Goal: Information Seeking & Learning: Learn about a topic

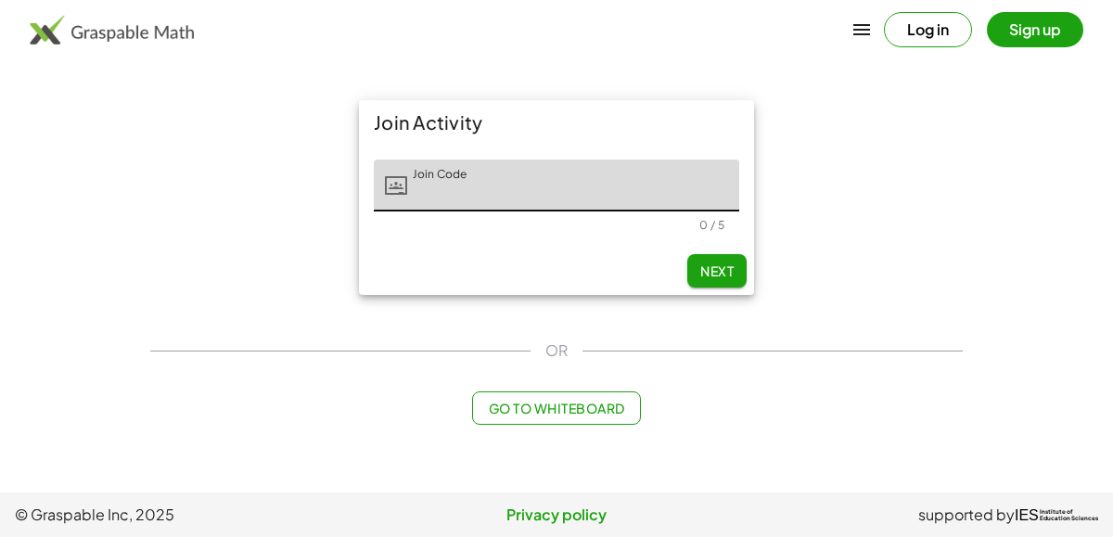
click at [499, 184] on input "Join Code" at bounding box center [573, 186] width 332 height 52
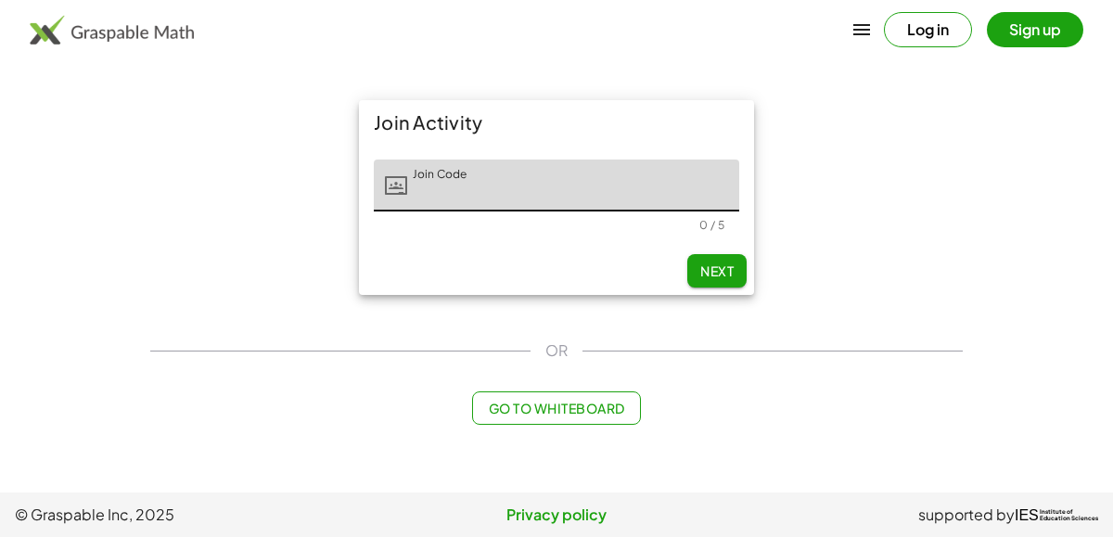
click at [499, 184] on input "Join Code" at bounding box center [573, 186] width 332 height 52
type input "*"
type input "**********"
click at [449, 201] on input "**********" at bounding box center [573, 186] width 332 height 52
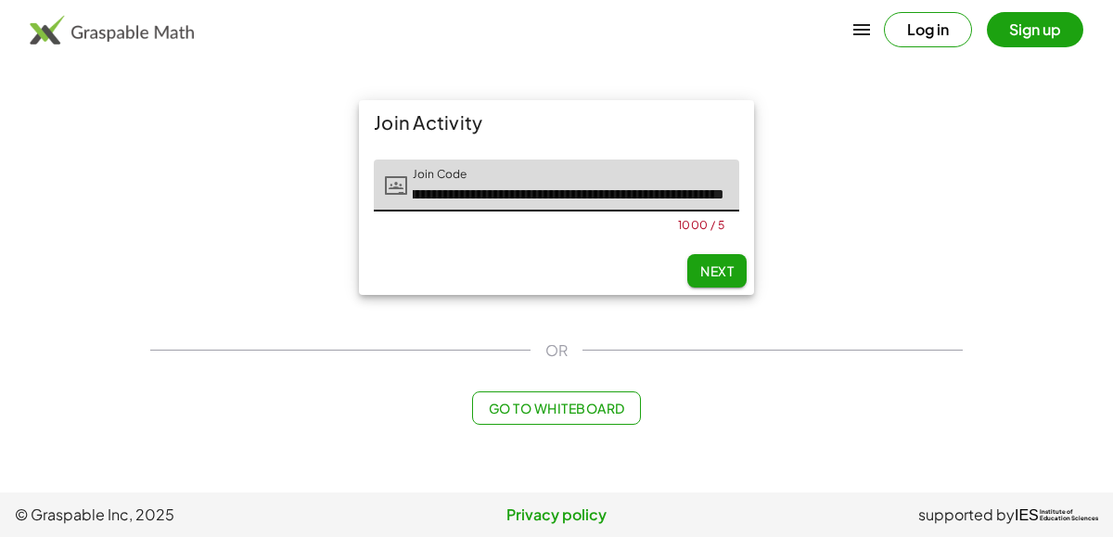
click at [449, 201] on input "**********" at bounding box center [573, 186] width 332 height 52
type input "**********"
click at [449, 201] on input "**********" at bounding box center [573, 186] width 332 height 52
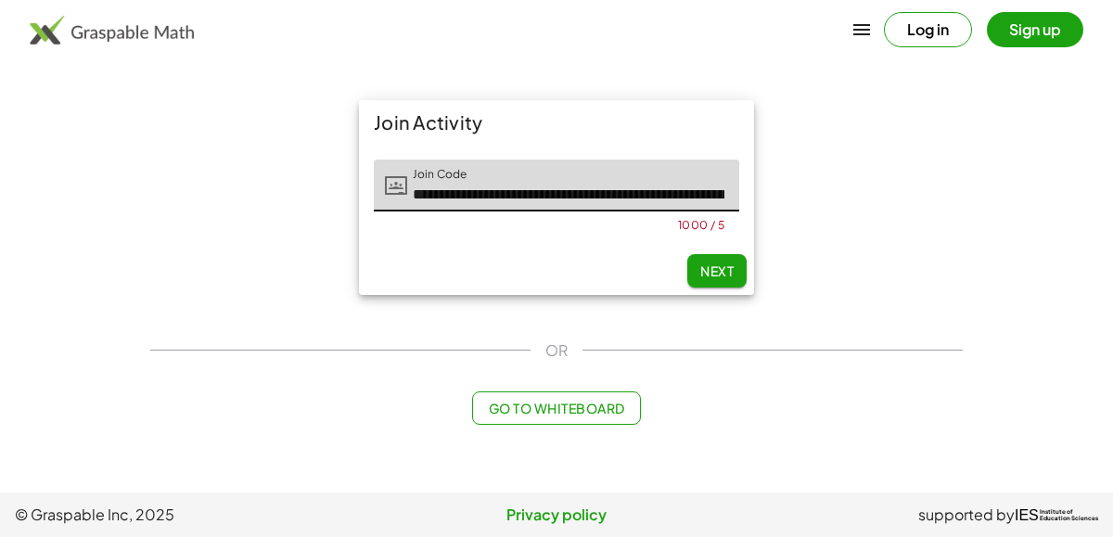
click at [449, 201] on input "**********" at bounding box center [573, 186] width 332 height 52
type input "**********"
type input "*****"
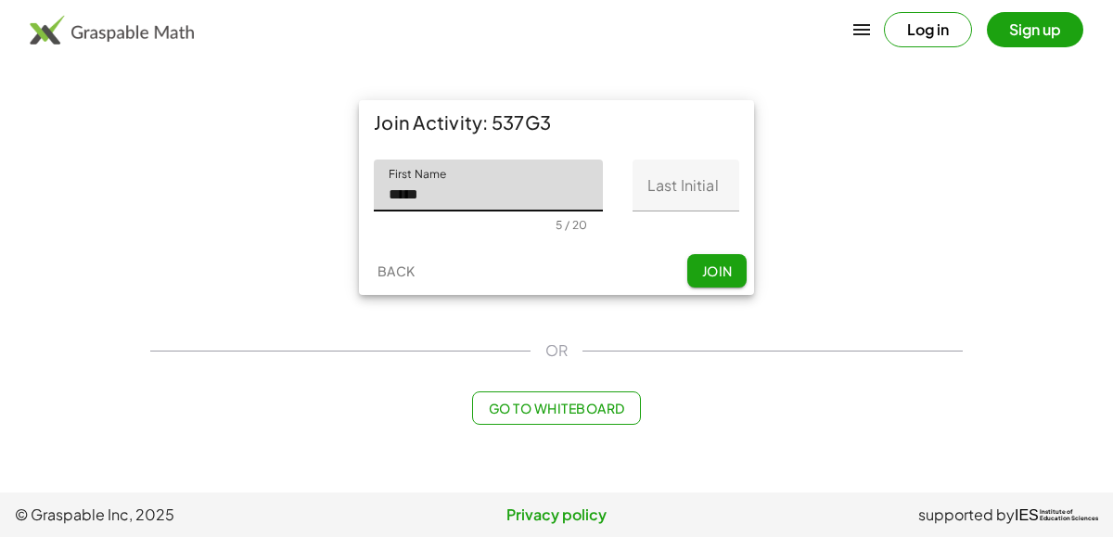
type input "*****"
click at [668, 196] on input "Last Initial" at bounding box center [686, 186] width 107 height 52
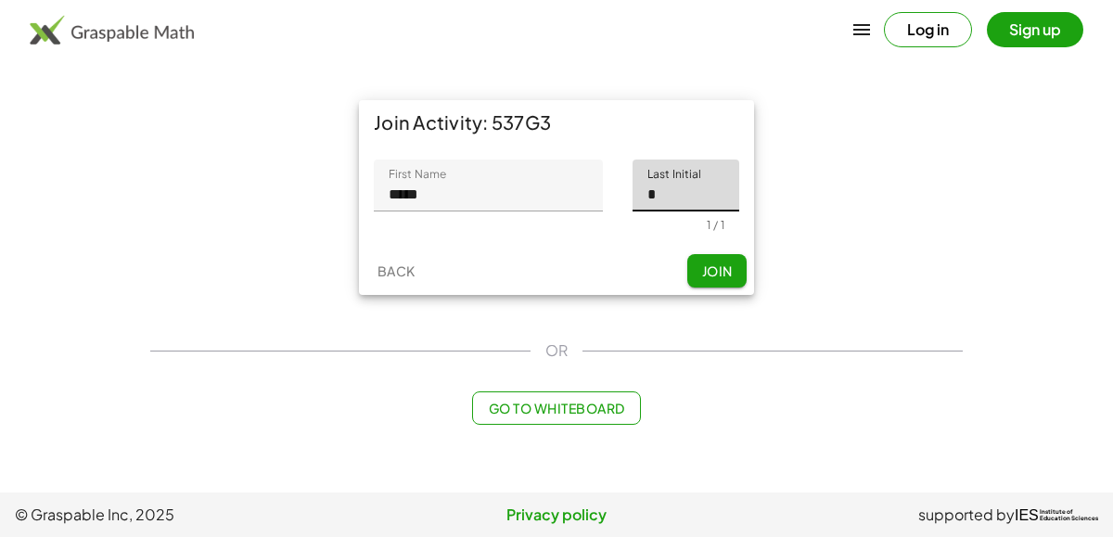
type input "*"
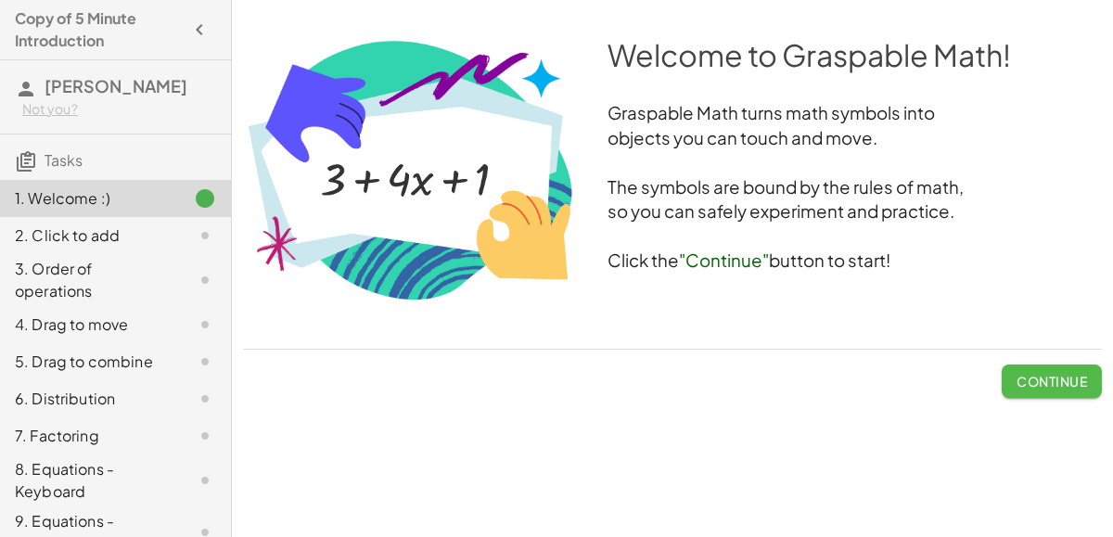
click at [1029, 392] on button "Continue" at bounding box center [1052, 380] width 100 height 33
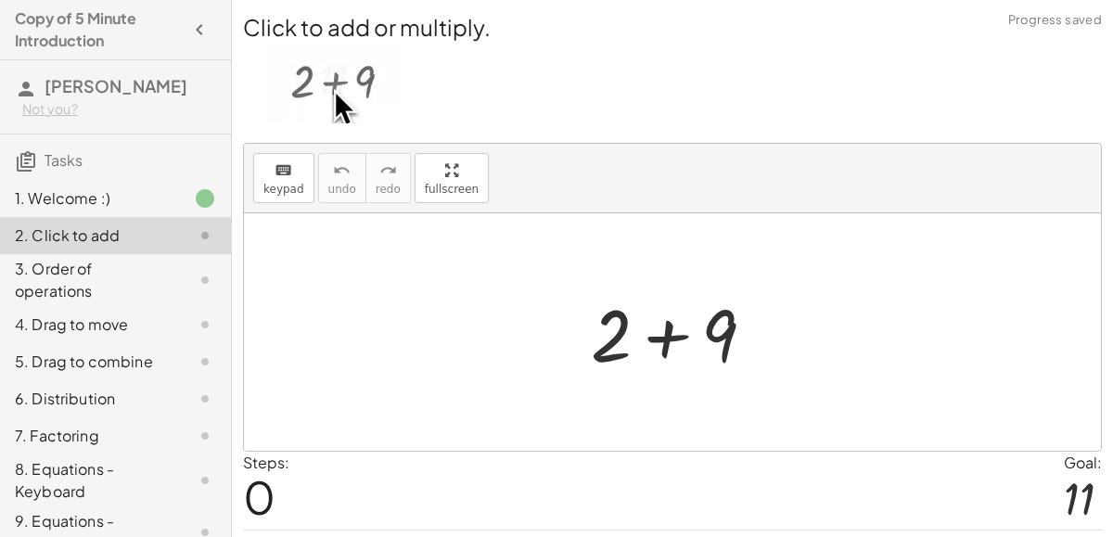
click at [662, 334] on div at bounding box center [681, 333] width 198 height 96
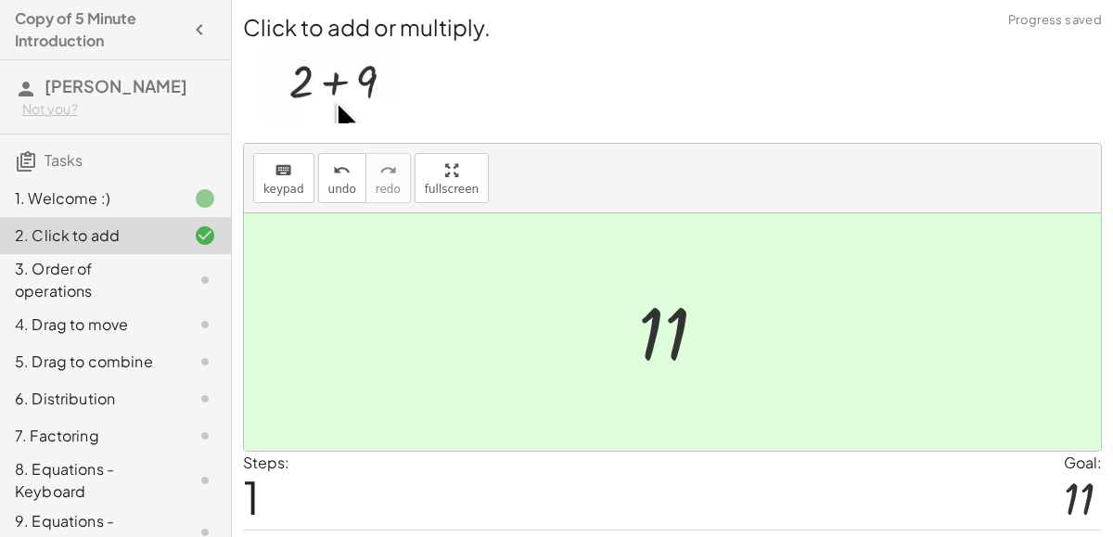
click at [662, 334] on div at bounding box center [680, 333] width 102 height 92
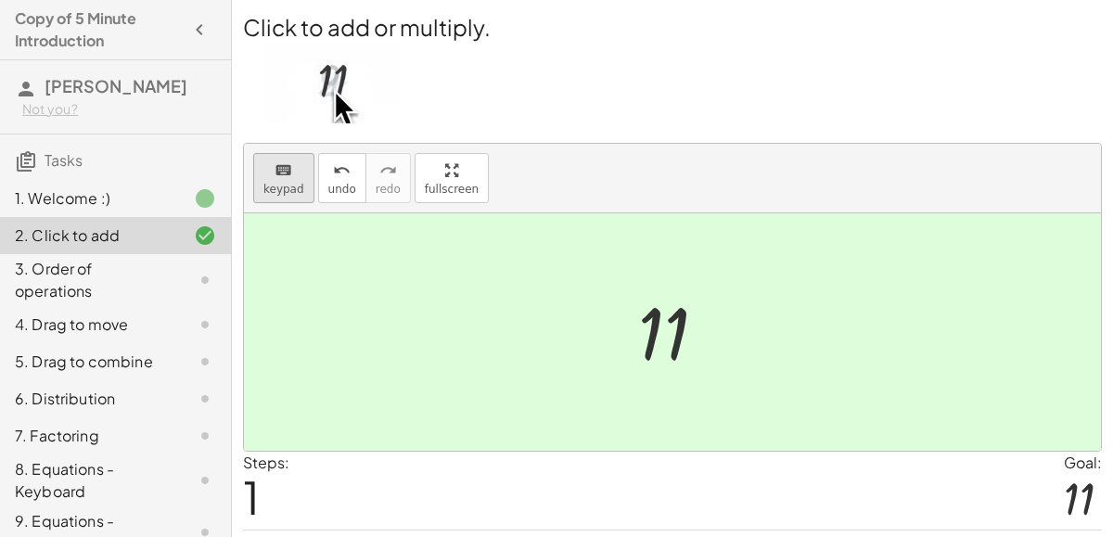
click at [293, 185] on span "keypad" at bounding box center [283, 189] width 41 height 13
click at [658, 333] on div at bounding box center [663, 334] width 51 height 83
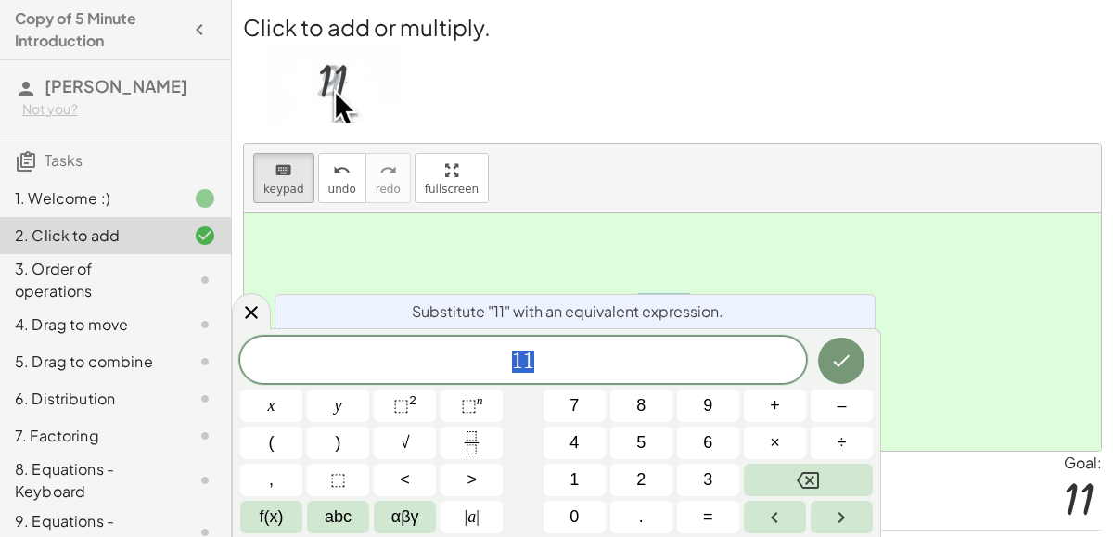
click at [674, 350] on span "1 1" at bounding box center [523, 362] width 566 height 26
click at [782, 449] on button "×" at bounding box center [775, 443] width 62 height 32
click at [582, 484] on button "1" at bounding box center [574, 480] width 62 height 32
click at [776, 441] on span "×" at bounding box center [775, 442] width 10 height 25
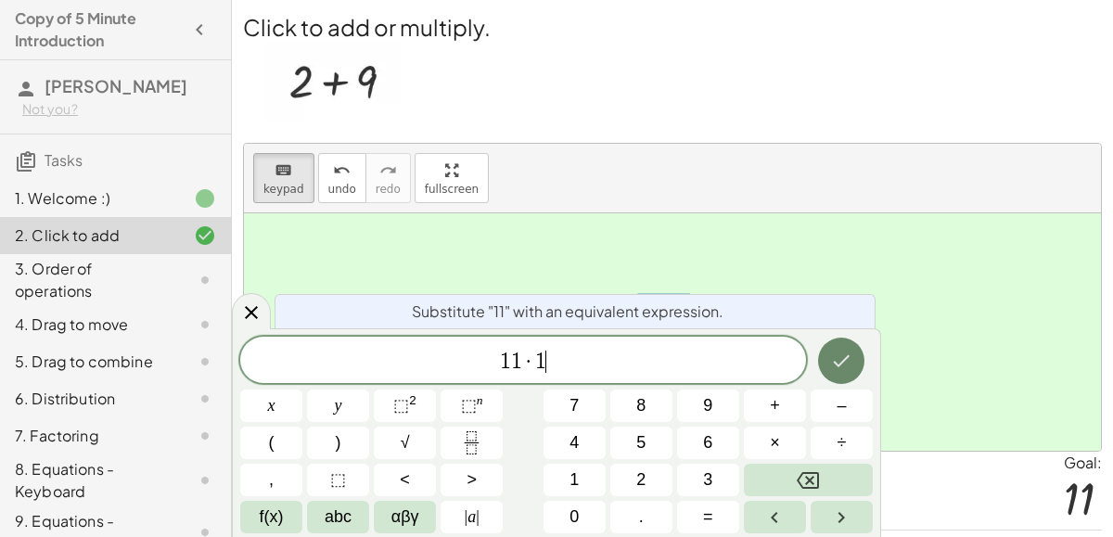
click at [855, 363] on button "Done" at bounding box center [841, 361] width 46 height 46
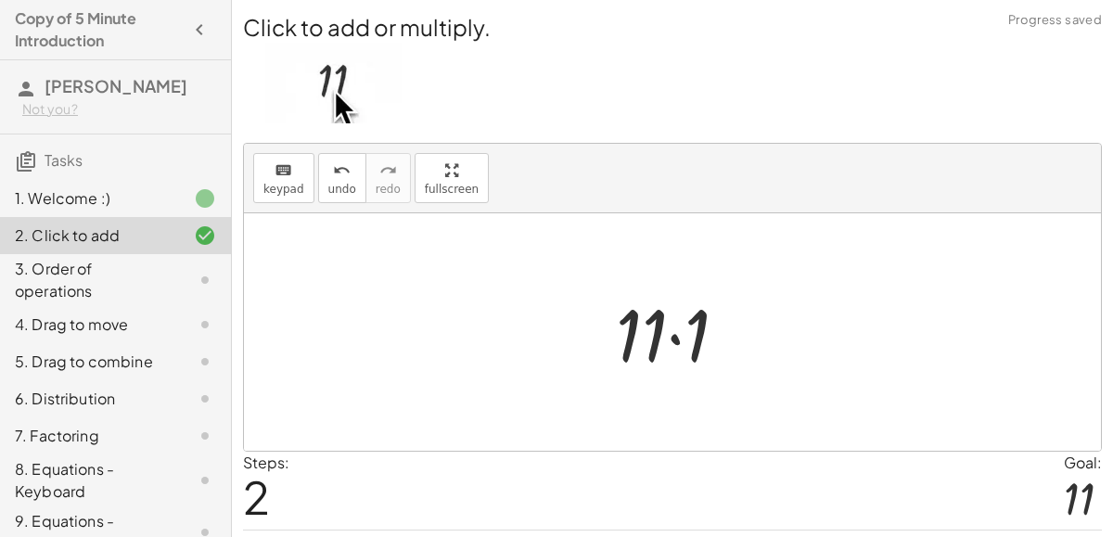
click at [681, 336] on div at bounding box center [680, 333] width 146 height 96
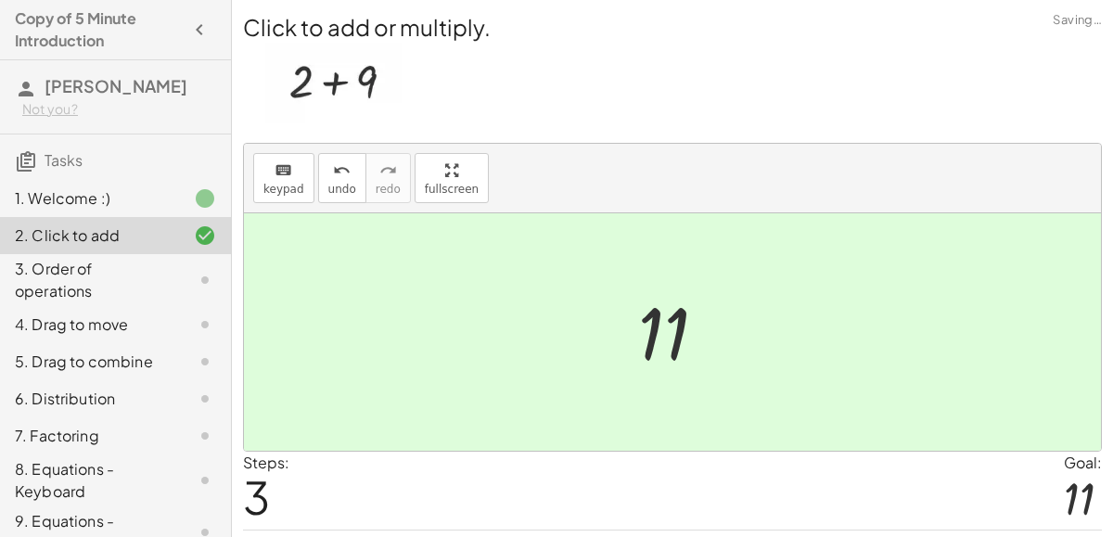
click at [688, 341] on div at bounding box center [680, 333] width 102 height 92
click at [121, 258] on div "3. Order of operations" at bounding box center [89, 280] width 149 height 45
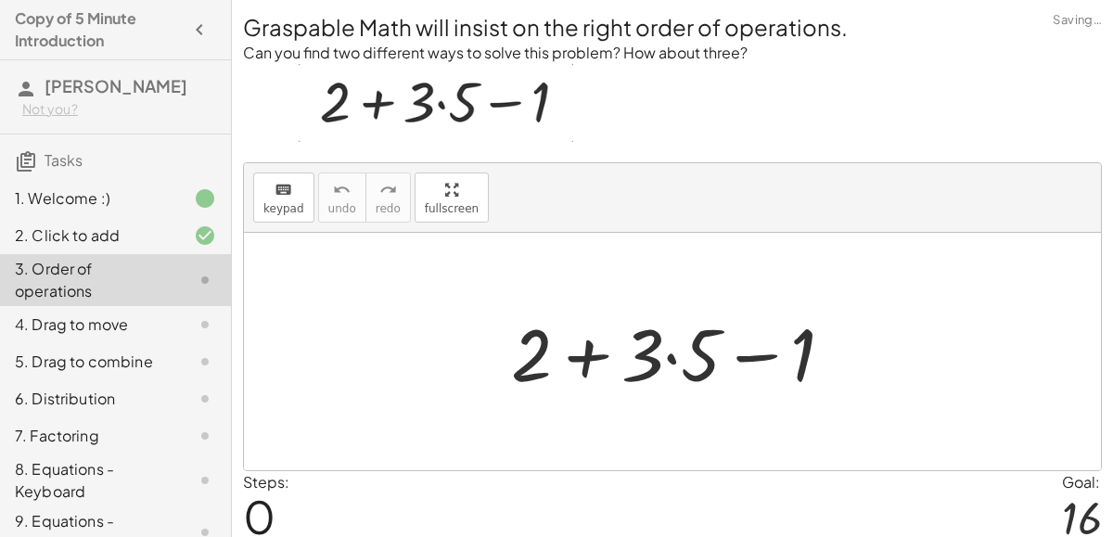
click at [111, 283] on div "3. Order of operations" at bounding box center [89, 280] width 149 height 45
click at [655, 375] on div at bounding box center [680, 352] width 356 height 96
click at [572, 354] on div at bounding box center [680, 352] width 356 height 96
click at [751, 355] on div at bounding box center [680, 352] width 356 height 96
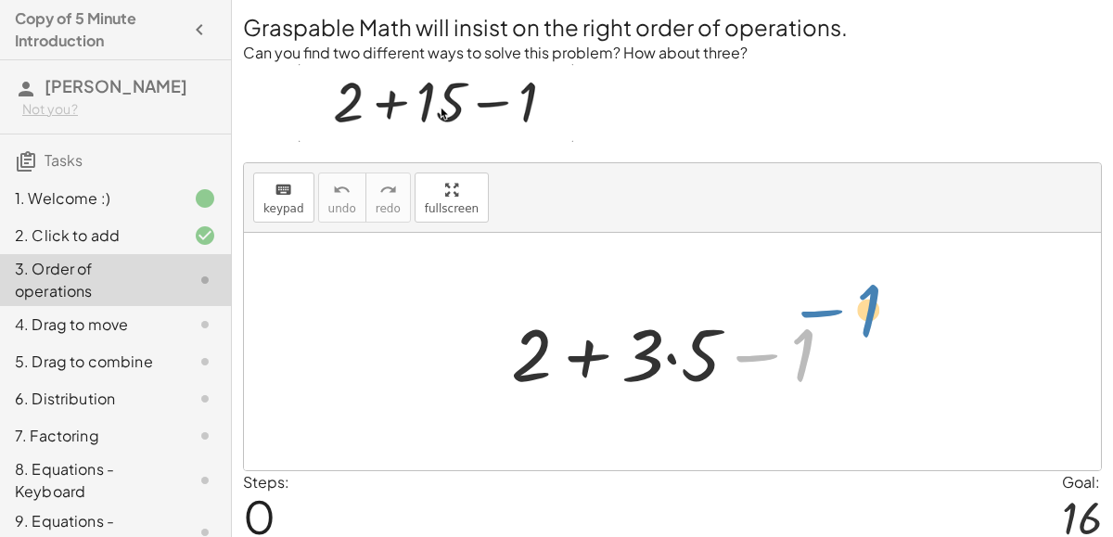
click at [805, 373] on div at bounding box center [680, 352] width 356 height 96
click at [658, 352] on div at bounding box center [680, 352] width 356 height 96
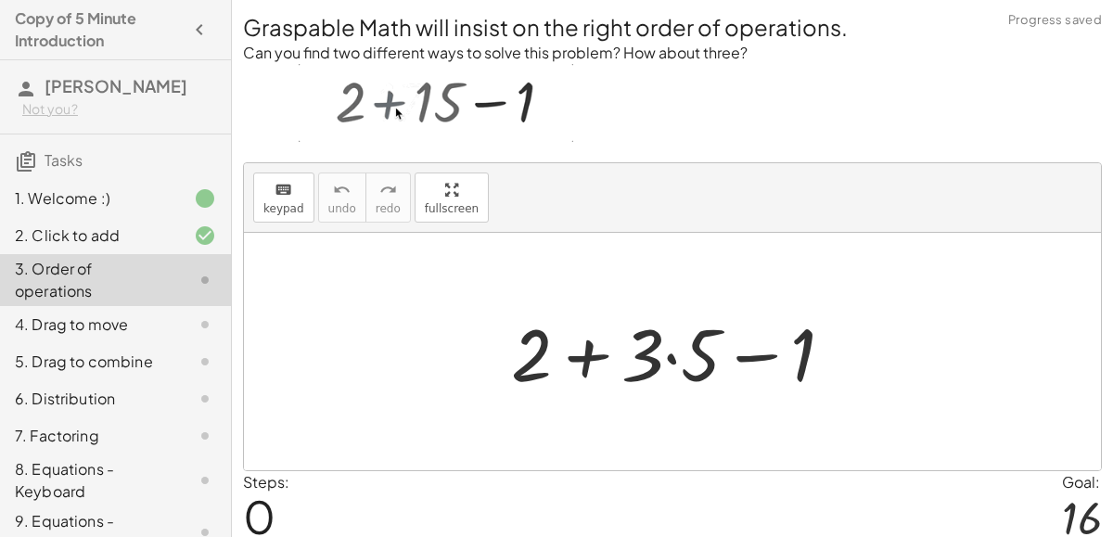
click at [685, 356] on div at bounding box center [680, 352] width 356 height 96
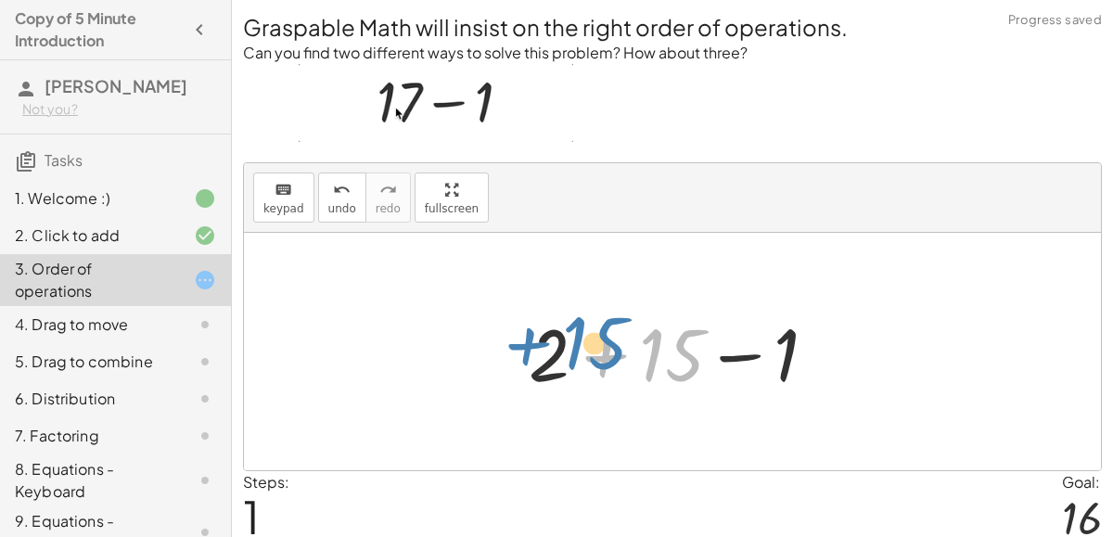
drag, startPoint x: 570, startPoint y: 352, endPoint x: 493, endPoint y: 341, distance: 77.8
click at [493, 341] on div "+ 2 + · 3 · 5 − 1 + 15 + 2 + − 1 15" at bounding box center [672, 351] width 857 height 237
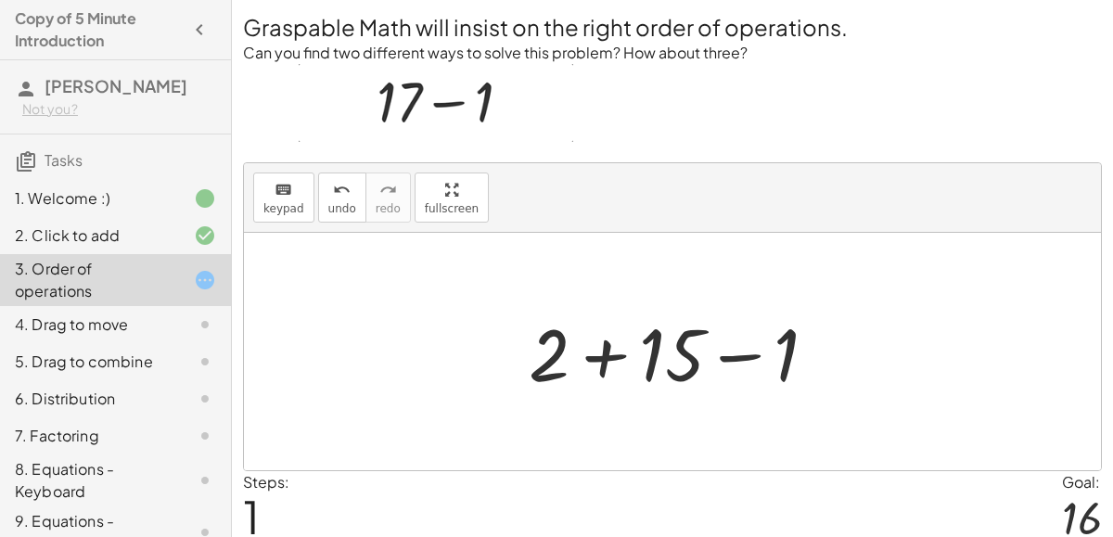
click at [606, 357] on div at bounding box center [680, 352] width 322 height 96
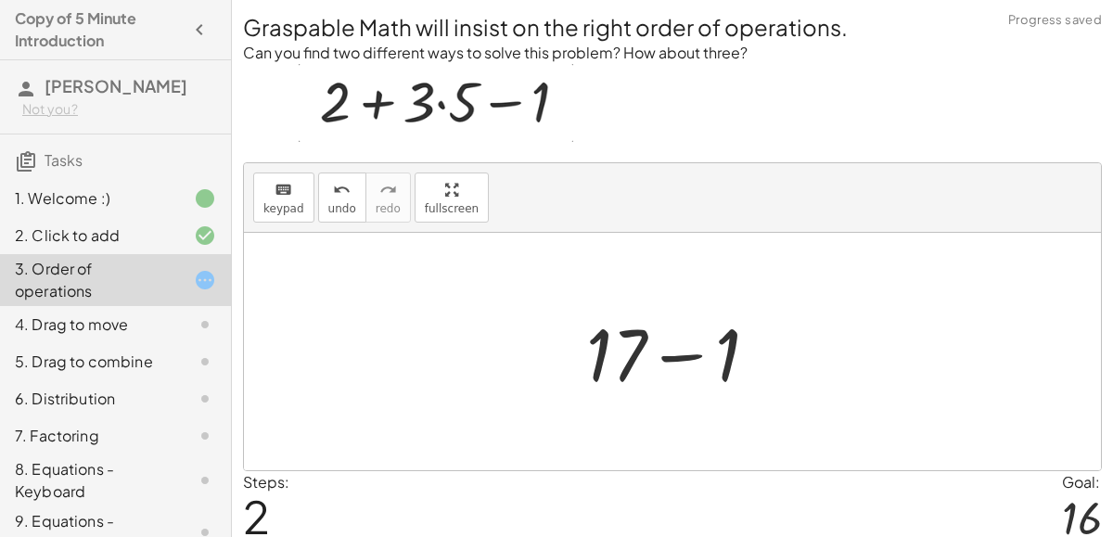
click at [692, 352] on div at bounding box center [680, 352] width 206 height 96
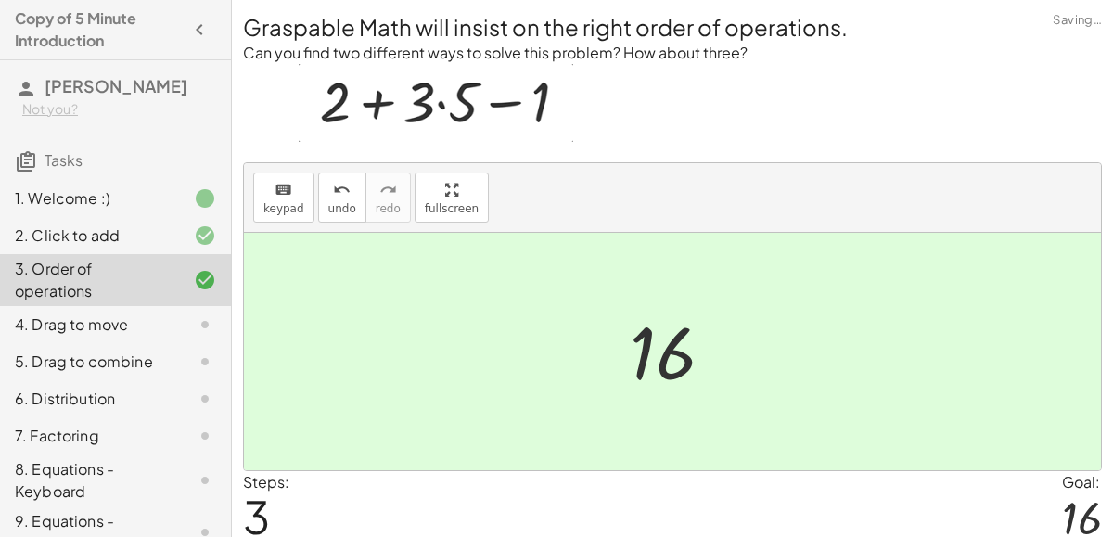
click at [131, 323] on div "4. Drag to move" at bounding box center [89, 324] width 149 height 22
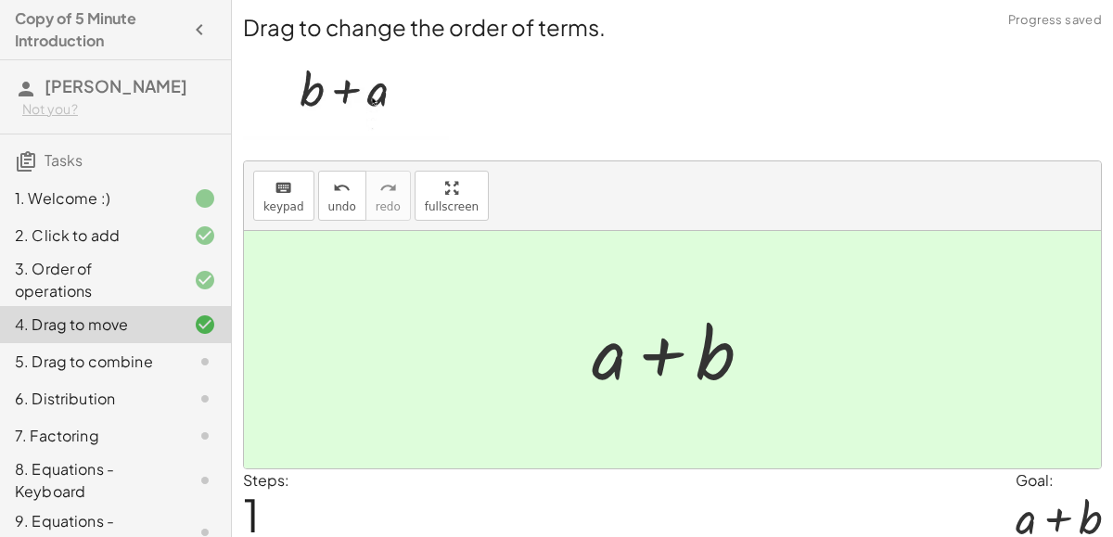
click at [58, 417] on div "5. Drag to combine" at bounding box center [115, 435] width 231 height 37
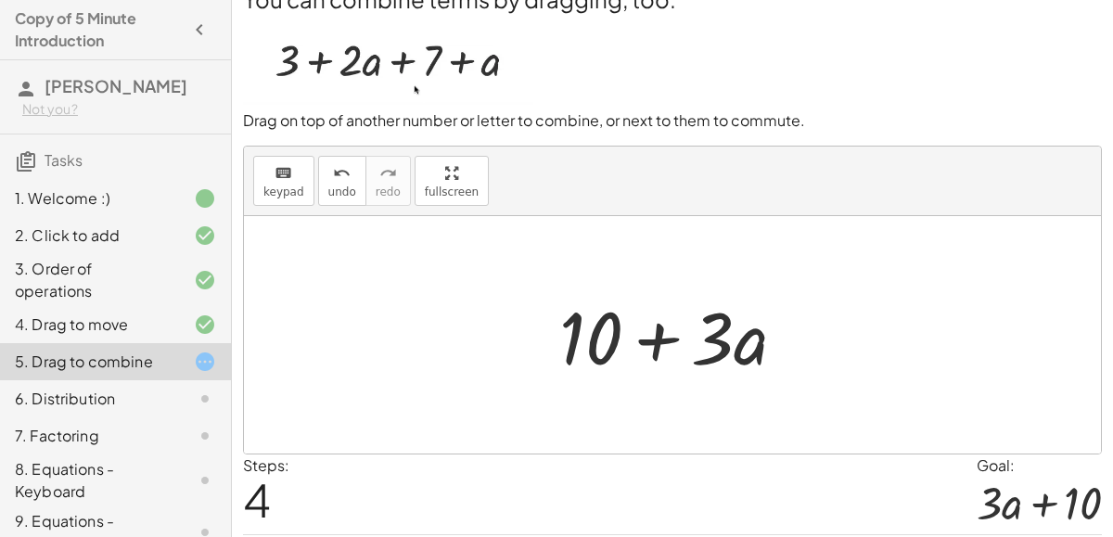
scroll to position [82, 0]
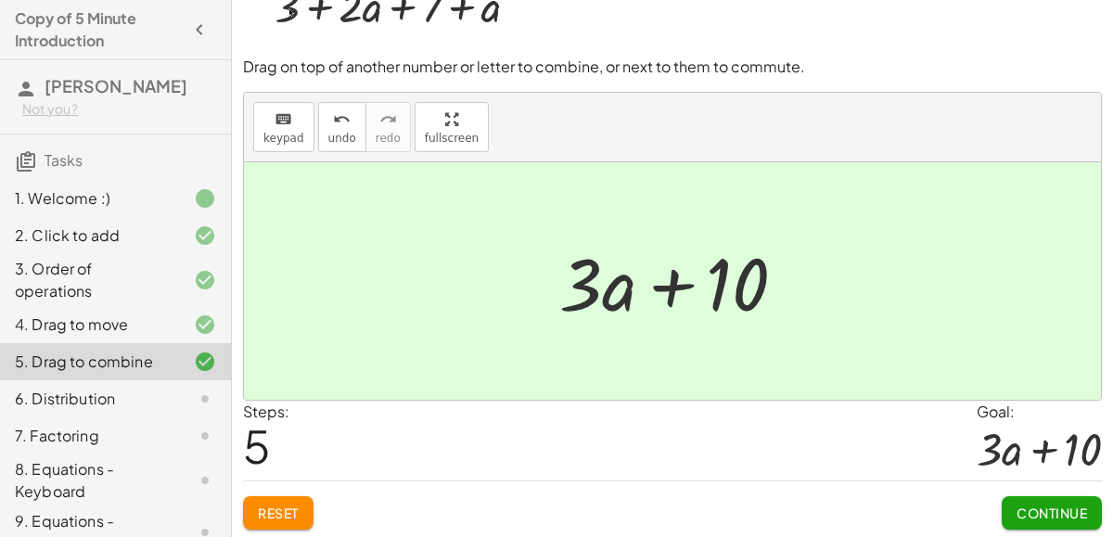
click at [88, 403] on div "6. Distribution" at bounding box center [89, 399] width 149 height 22
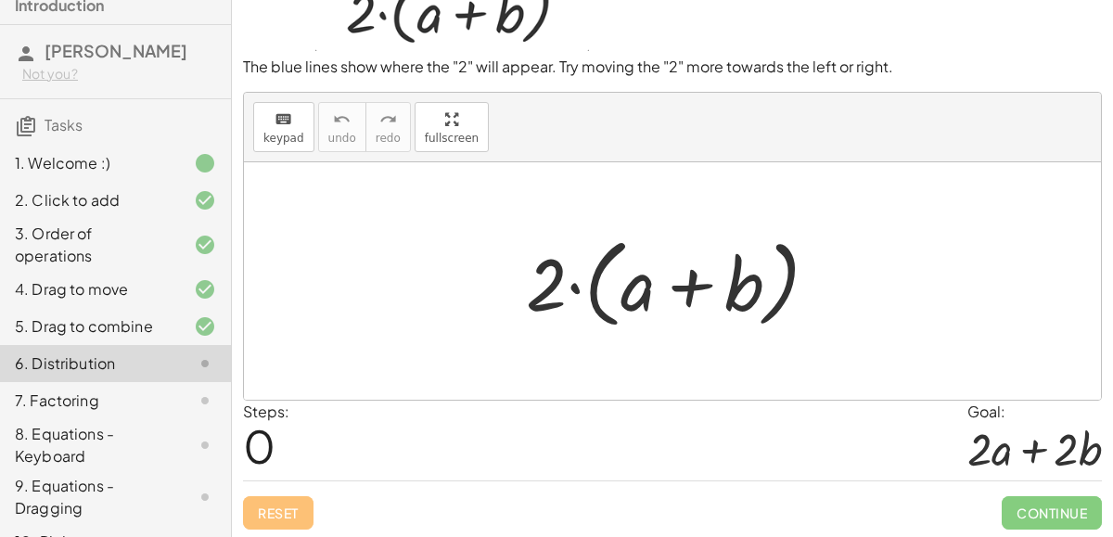
scroll to position [44, 0]
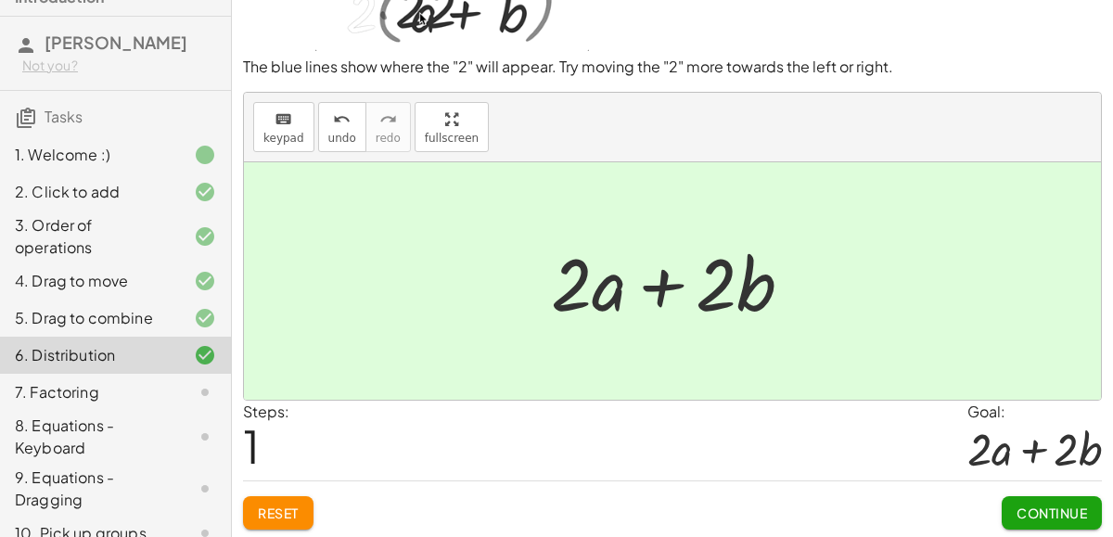
click at [62, 389] on div "7. Factoring" at bounding box center [89, 392] width 149 height 22
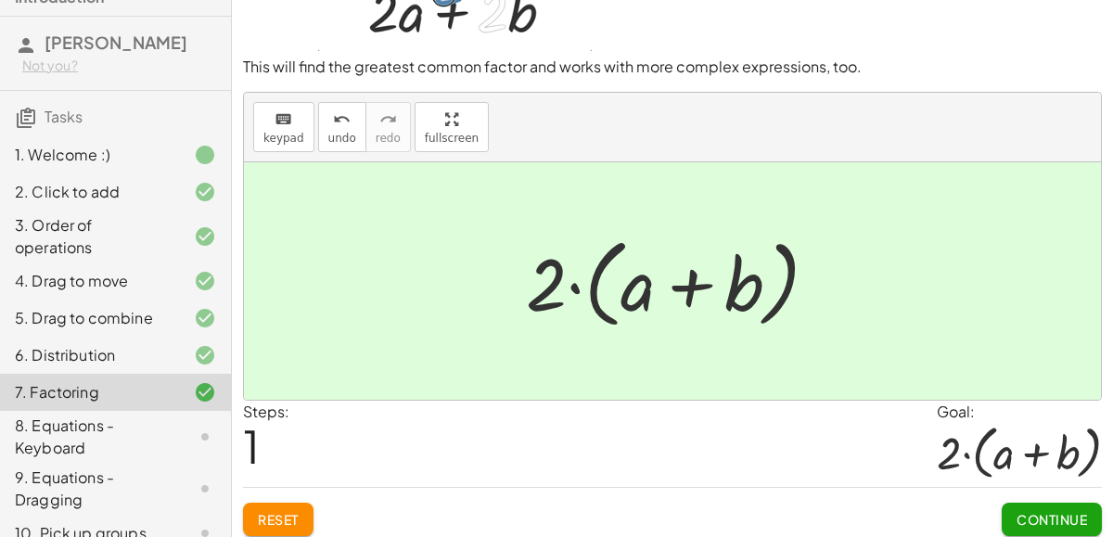
click at [102, 428] on div "8. Equations - Keyboard" at bounding box center [89, 437] width 149 height 45
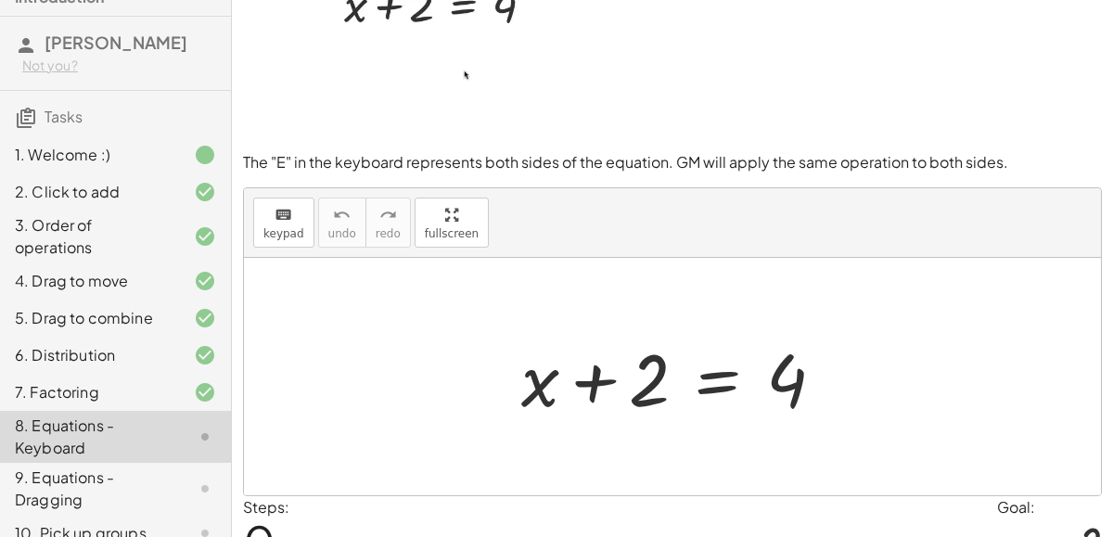
scroll to position [163, 0]
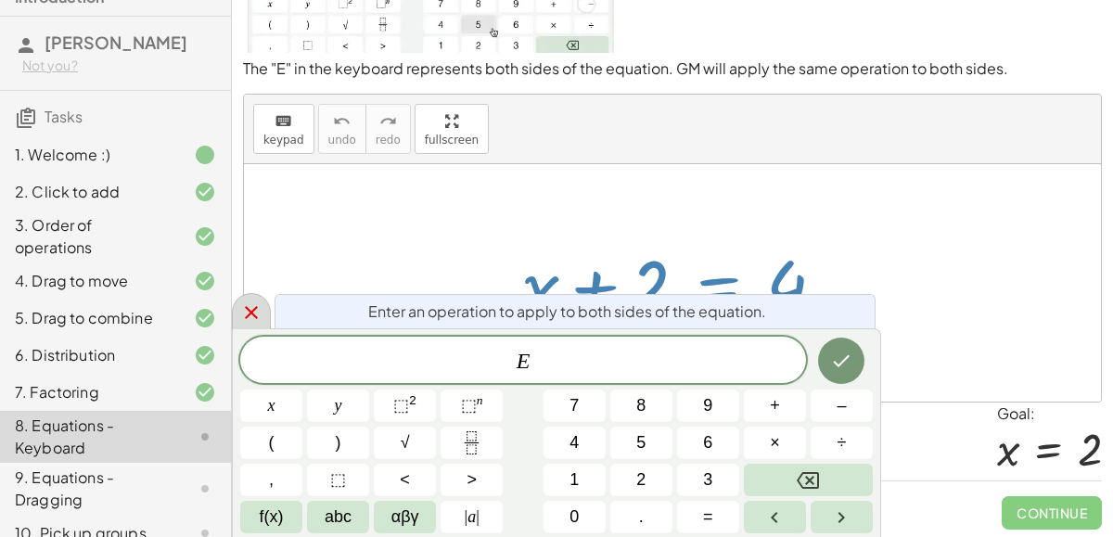
click at [249, 329] on div at bounding box center [251, 311] width 39 height 36
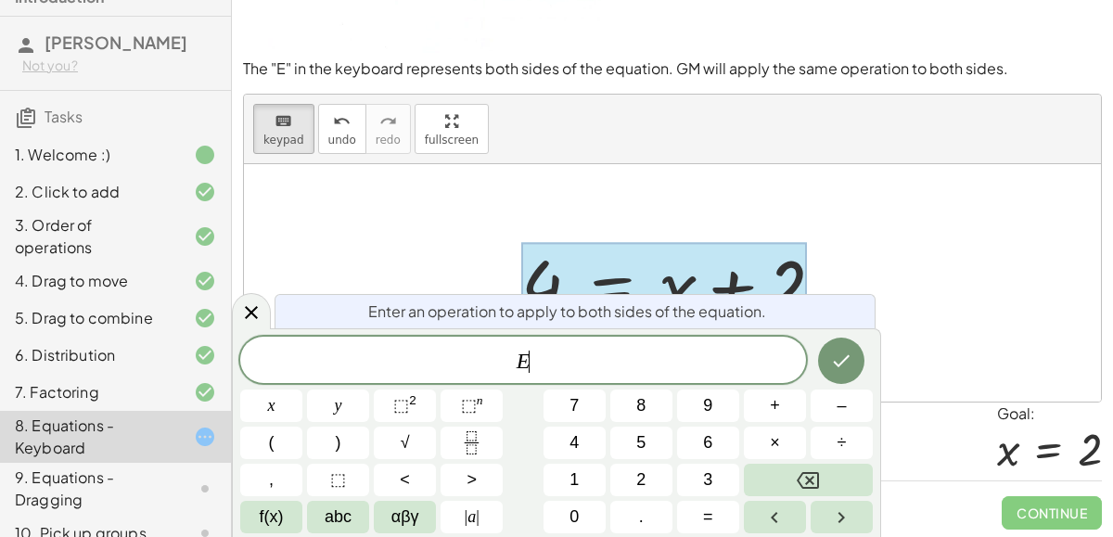
click at [839, 451] on span "÷" at bounding box center [842, 442] width 9 height 25
click at [652, 481] on button "2" at bounding box center [641, 480] width 62 height 32
click at [854, 353] on button "Done" at bounding box center [841, 361] width 46 height 46
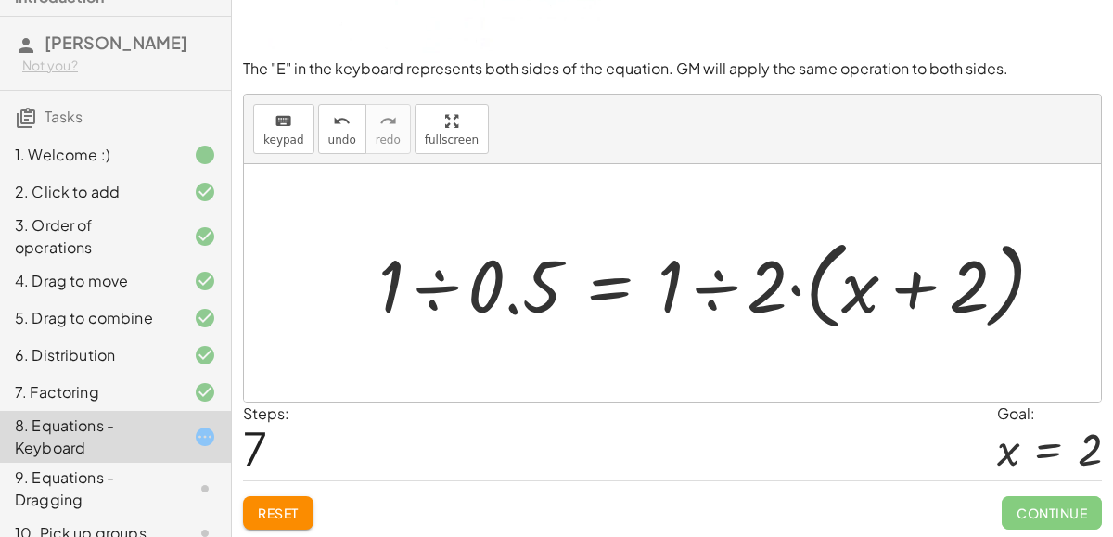
click at [284, 511] on span "Reset" at bounding box center [278, 513] width 41 height 17
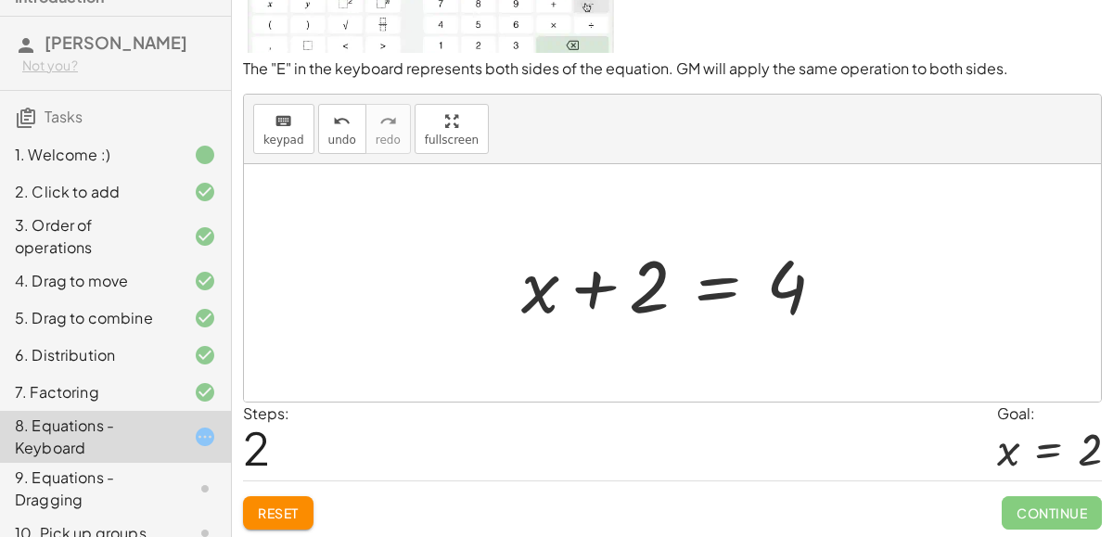
click at [285, 505] on span "Reset" at bounding box center [278, 513] width 41 height 17
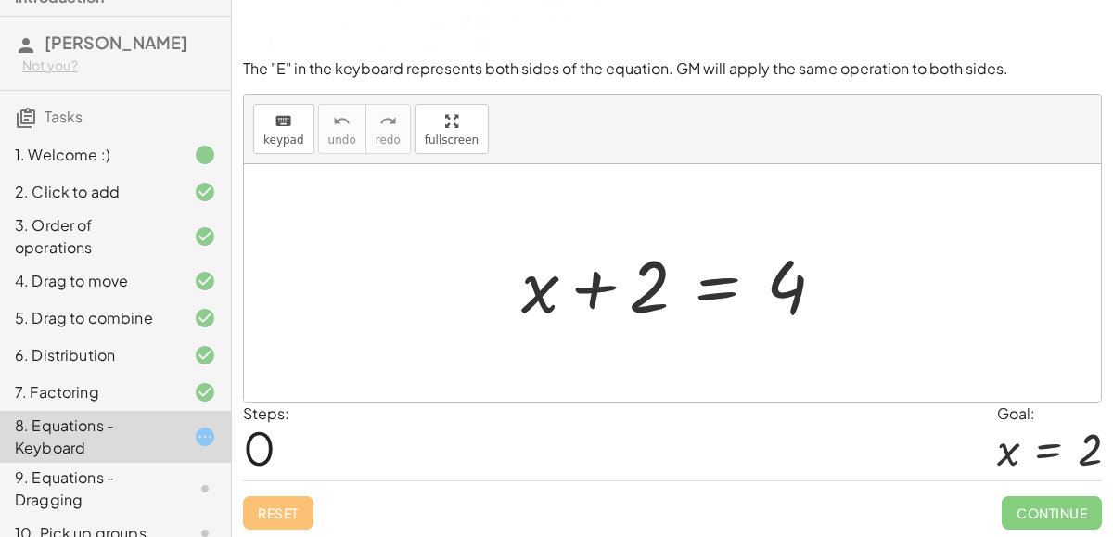
click at [210, 438] on icon at bounding box center [205, 437] width 22 height 22
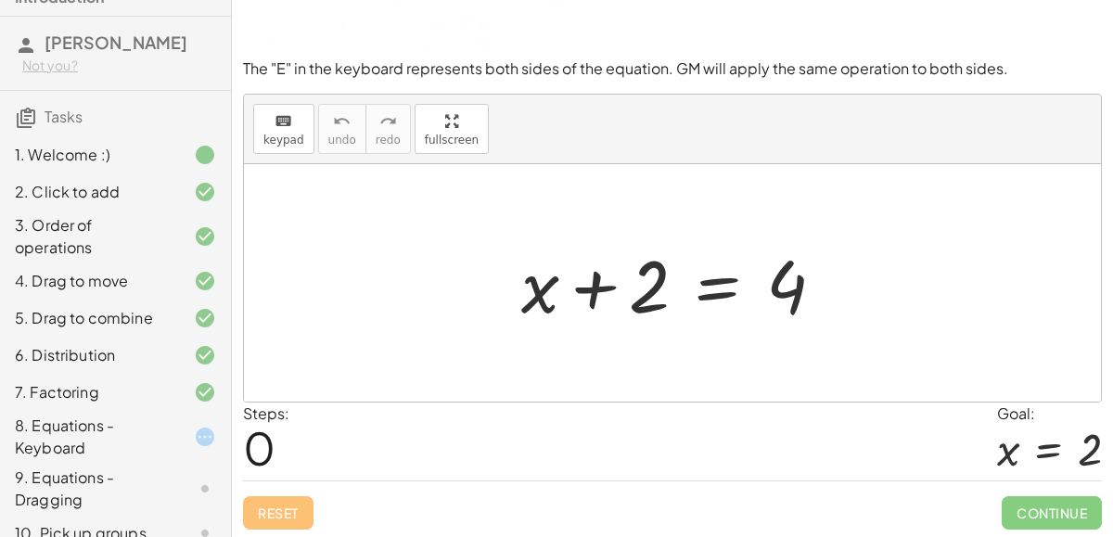
click at [210, 438] on icon at bounding box center [205, 437] width 22 height 22
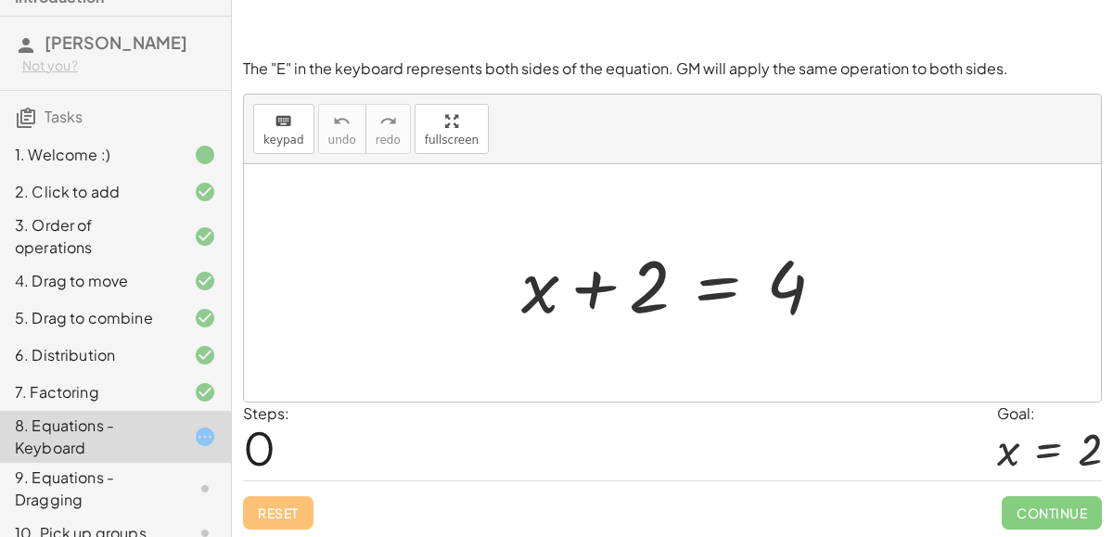
click at [668, 299] on div at bounding box center [680, 284] width 337 height 96
click at [634, 300] on div at bounding box center [680, 284] width 337 height 96
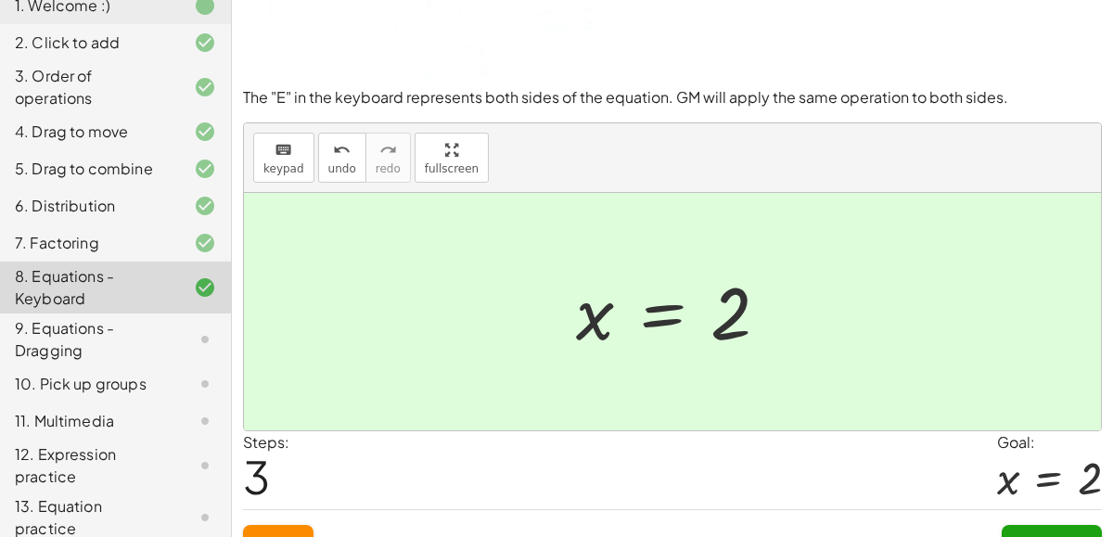
scroll to position [227, 0]
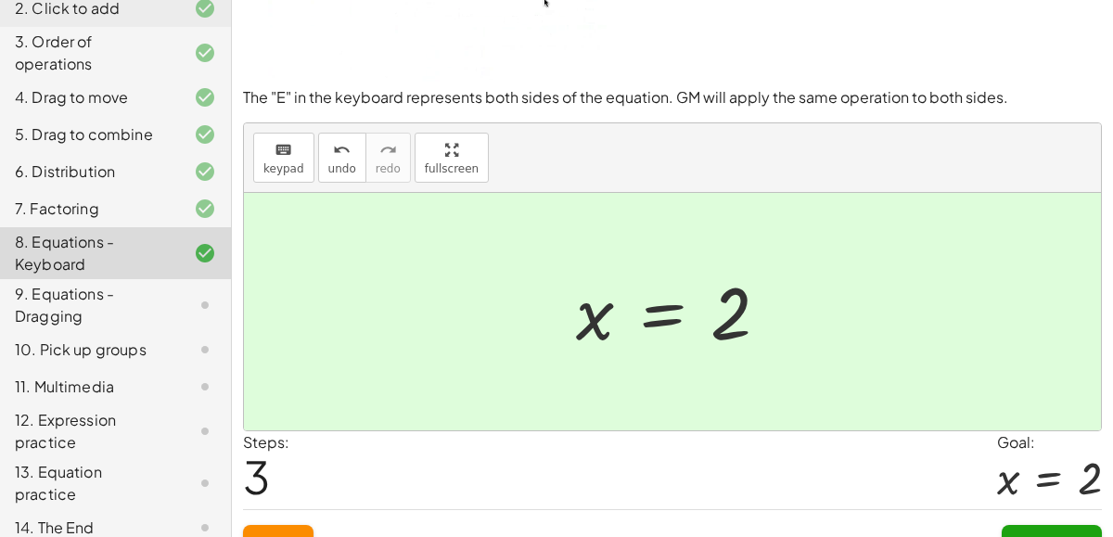
click at [57, 298] on div "9. Equations - Dragging" at bounding box center [89, 305] width 149 height 45
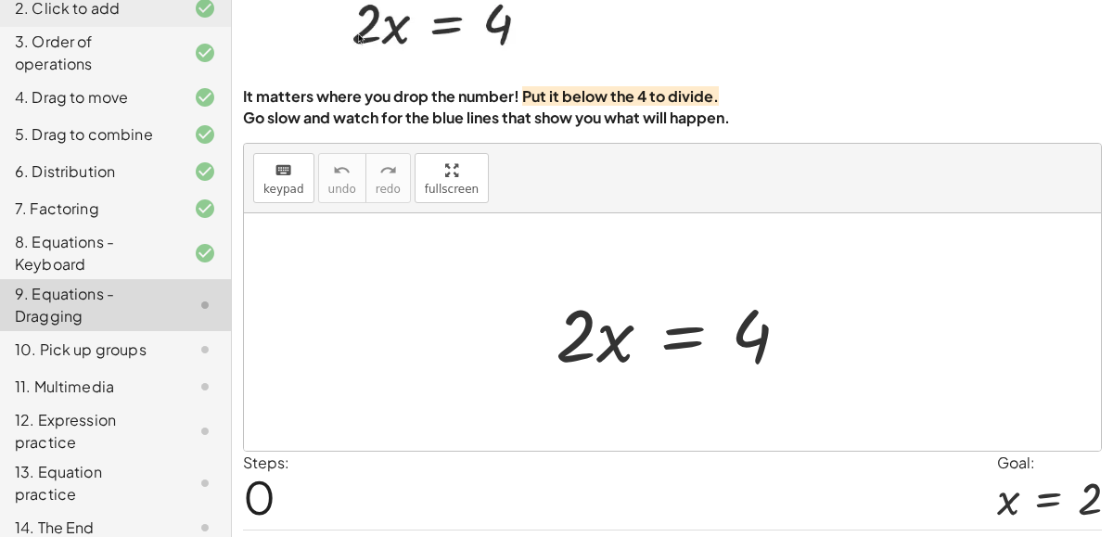
scroll to position [101, 0]
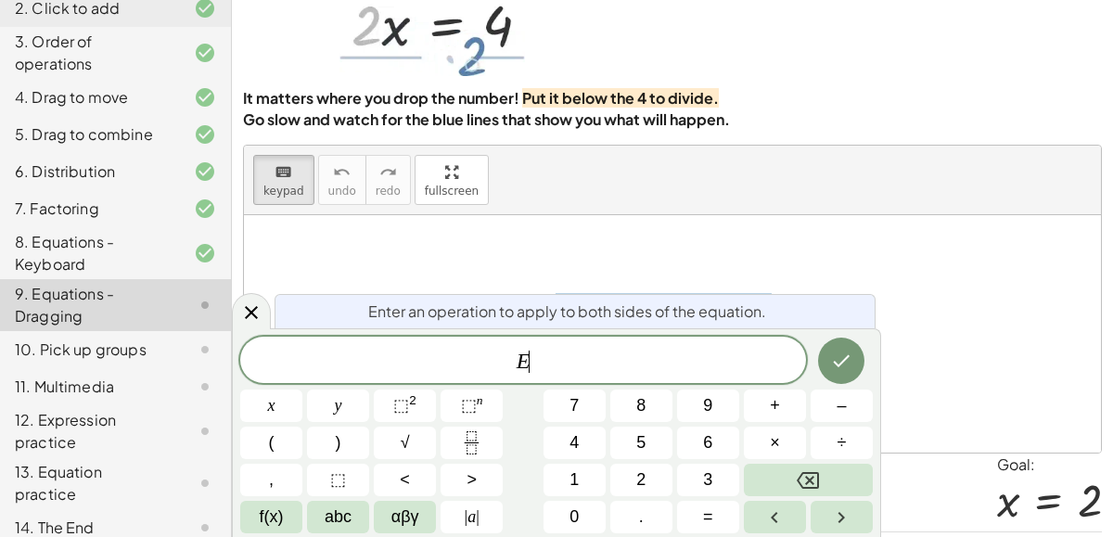
click at [830, 431] on button "÷" at bounding box center [842, 443] width 62 height 32
click at [636, 478] on span "2" at bounding box center [640, 479] width 9 height 25
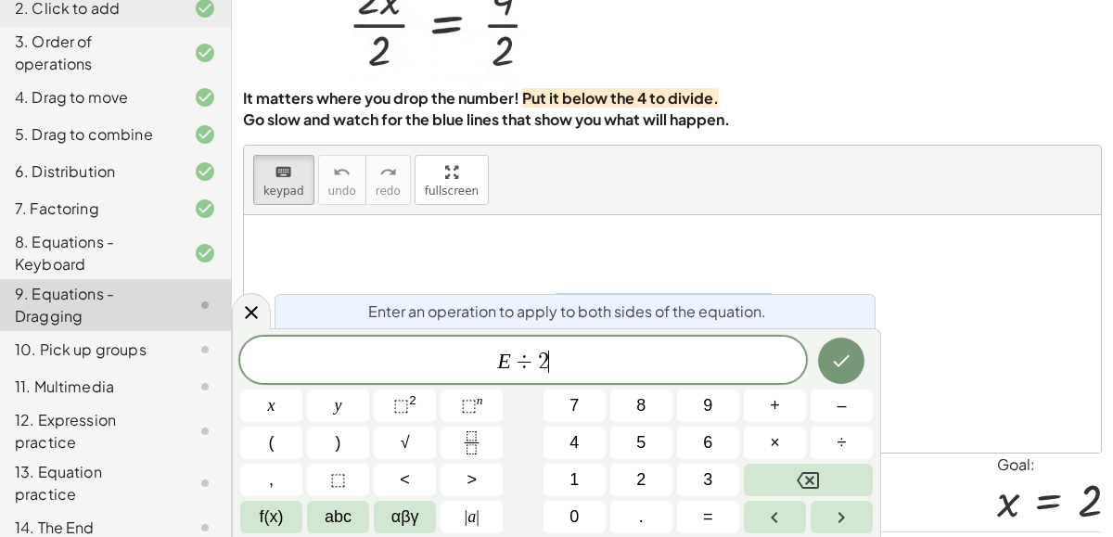
click at [862, 358] on button "Done" at bounding box center [841, 361] width 46 height 46
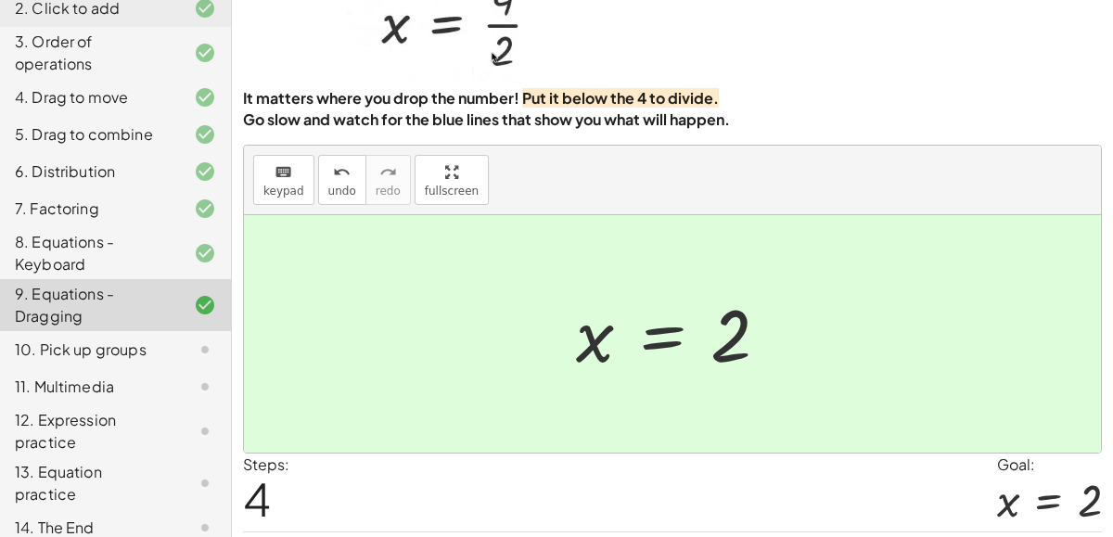
click at [71, 349] on div "10. Pick up groups" at bounding box center [89, 350] width 149 height 22
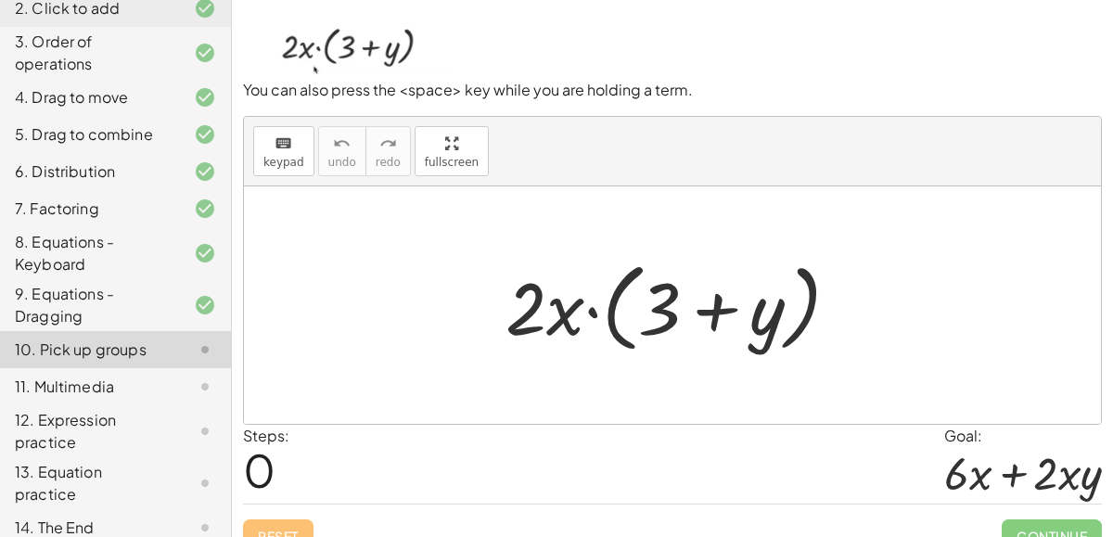
scroll to position [125, 0]
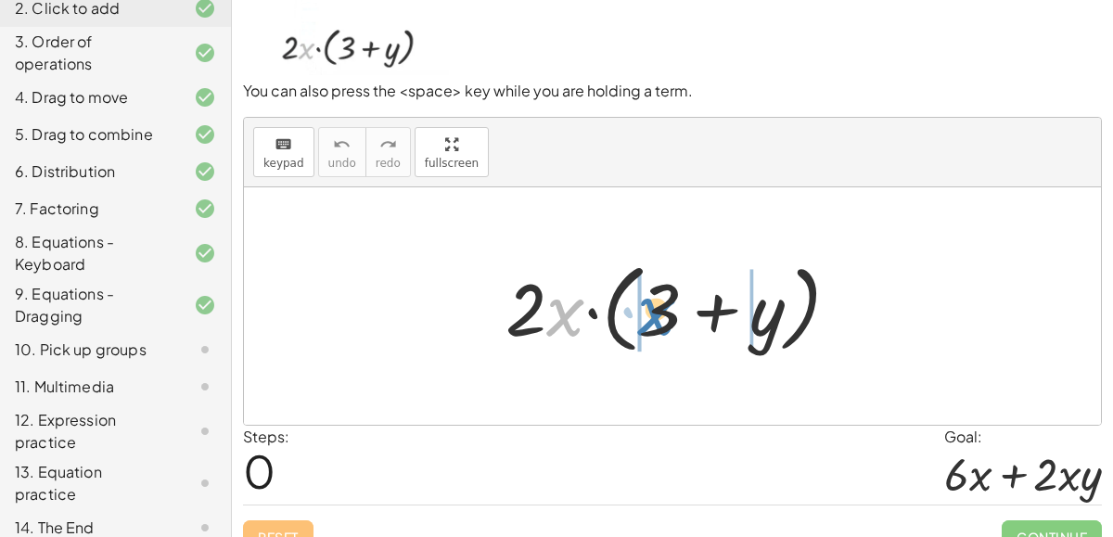
drag, startPoint x: 552, startPoint y: 320, endPoint x: 646, endPoint y: 319, distance: 93.7
click at [646, 319] on div at bounding box center [679, 306] width 367 height 107
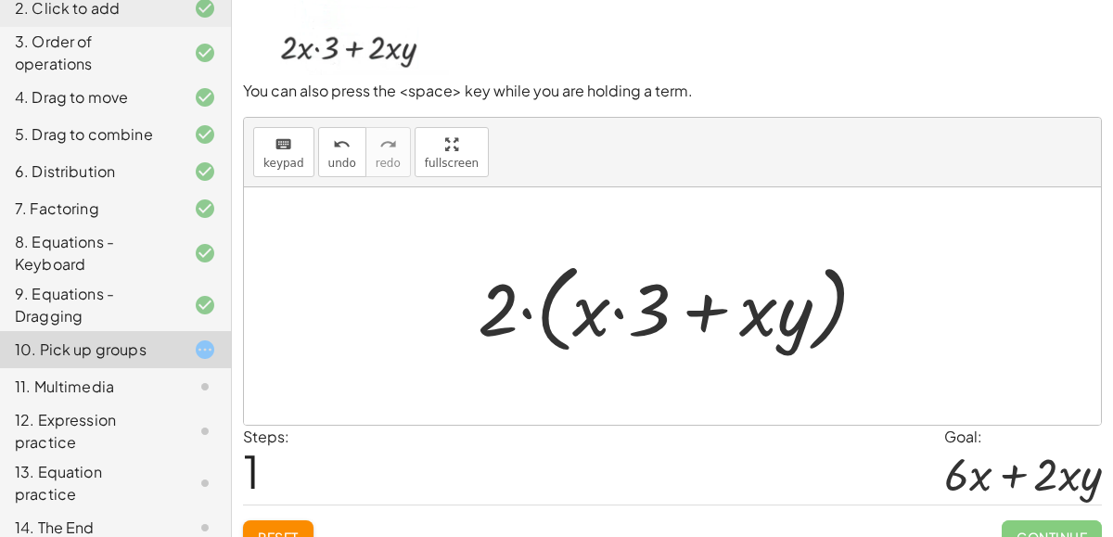
click at [504, 323] on div at bounding box center [679, 306] width 423 height 107
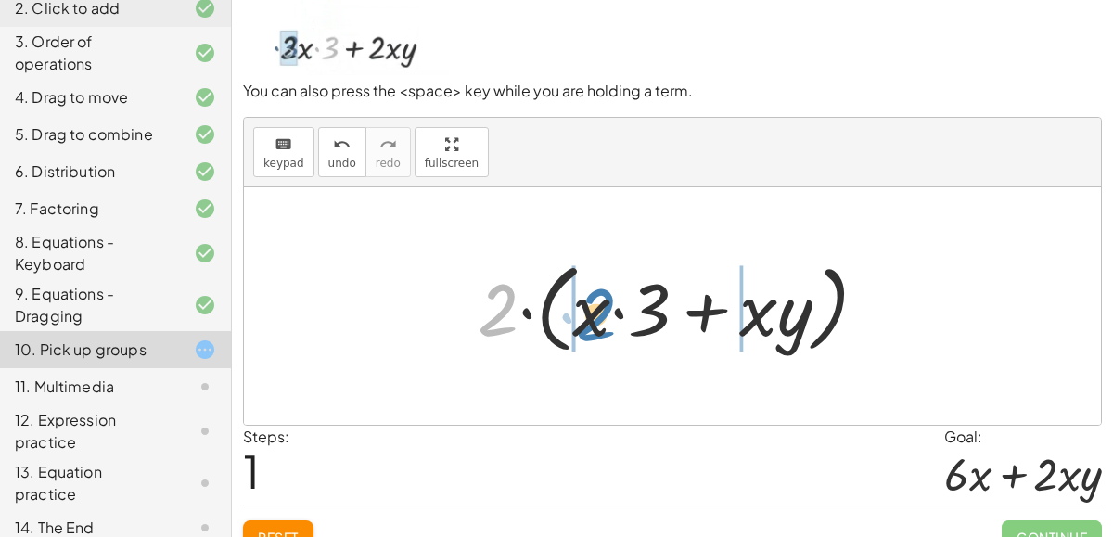
drag, startPoint x: 499, startPoint y: 320, endPoint x: 597, endPoint y: 325, distance: 98.4
click at [597, 325] on div at bounding box center [679, 306] width 423 height 107
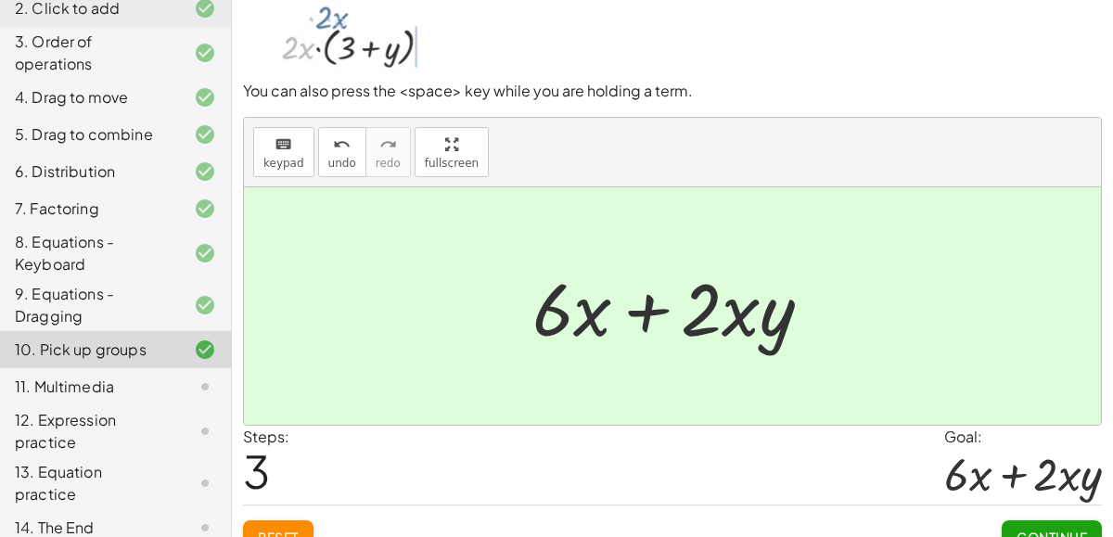
click at [182, 392] on div at bounding box center [190, 387] width 52 height 22
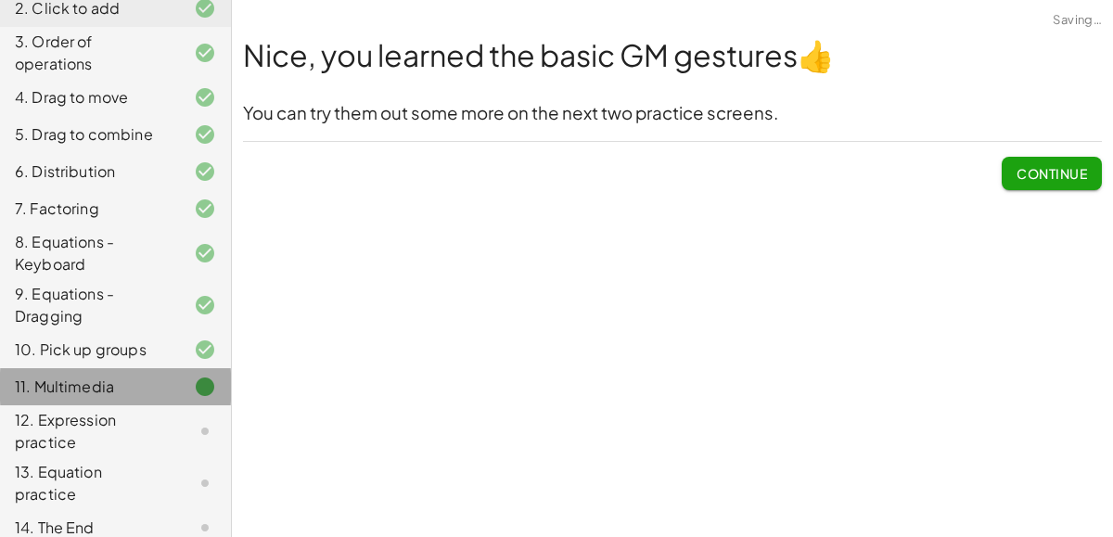
scroll to position [0, 0]
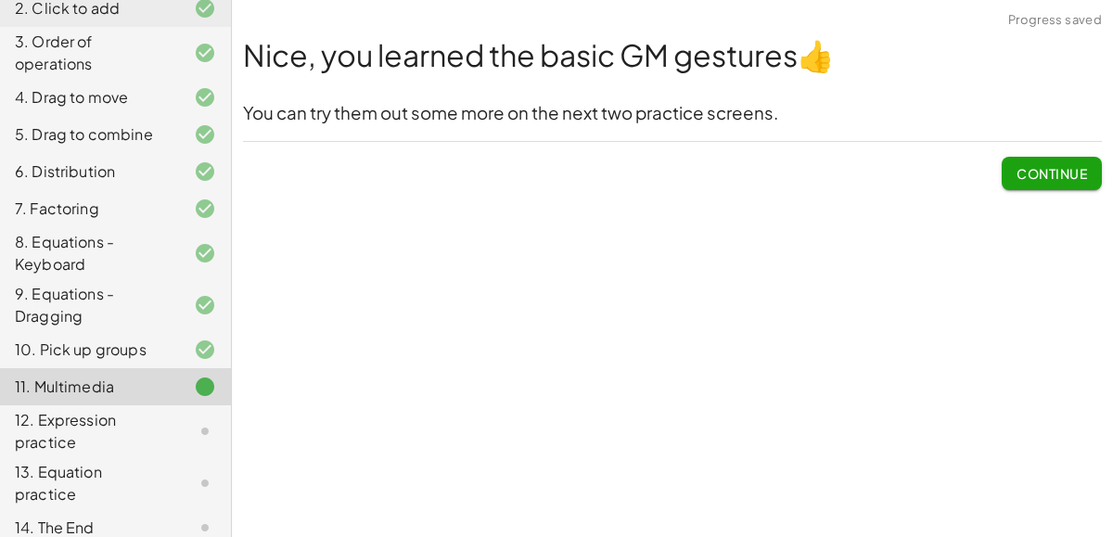
click at [1062, 173] on span "Continue" at bounding box center [1052, 173] width 70 height 17
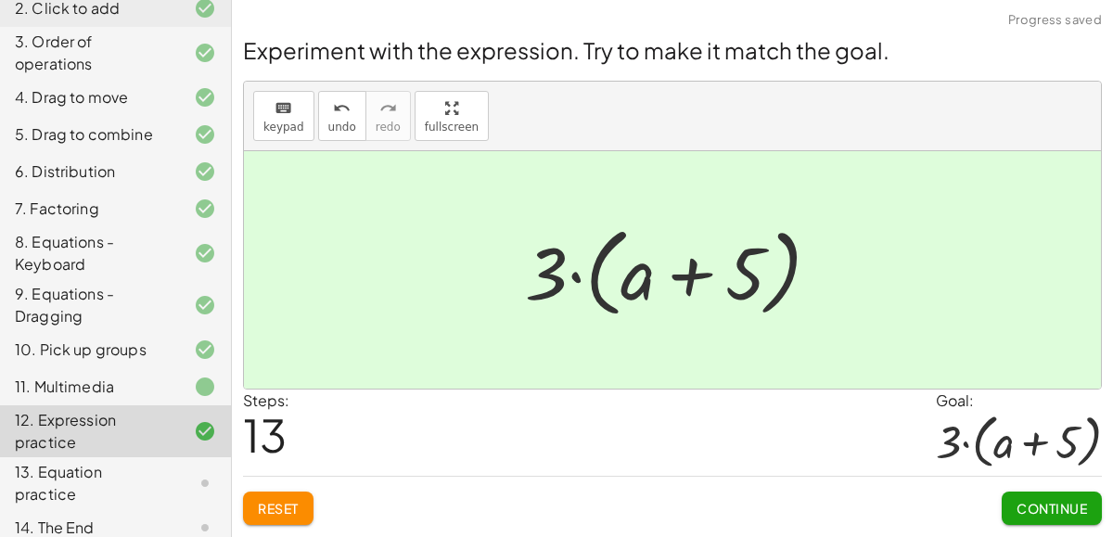
click at [159, 479] on div "13. Equation practice" at bounding box center [89, 483] width 149 height 45
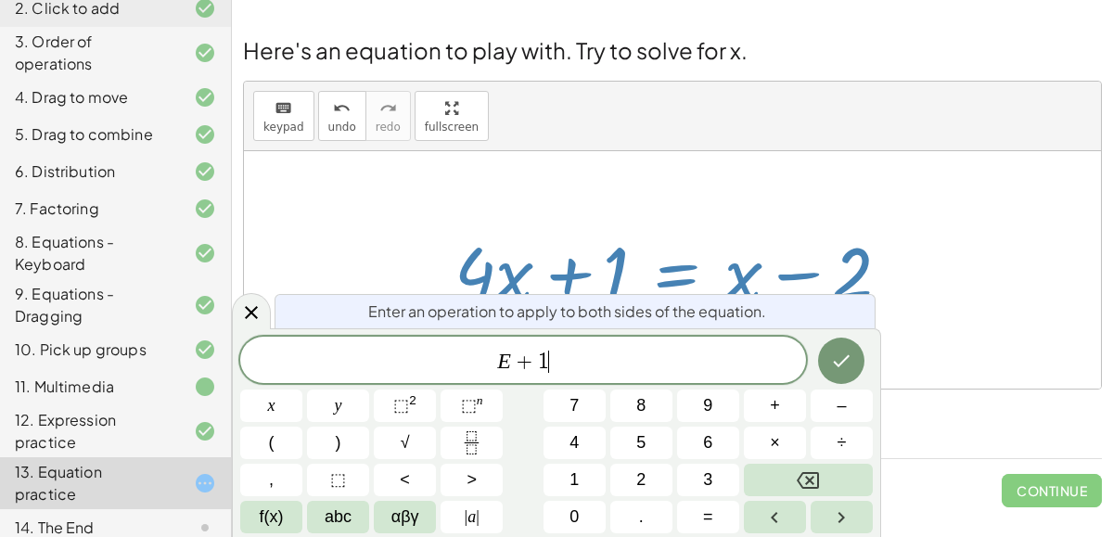
click at [832, 358] on icon "Done" at bounding box center [841, 361] width 22 height 22
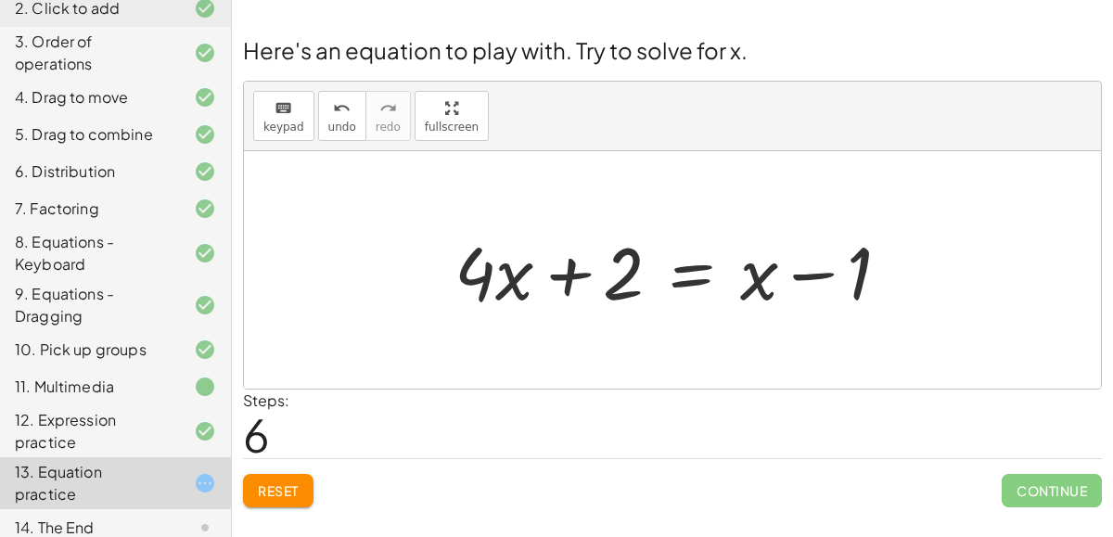
click at [1021, 480] on span "Continue" at bounding box center [1052, 490] width 100 height 33
click at [286, 504] on button "Reset" at bounding box center [278, 490] width 70 height 33
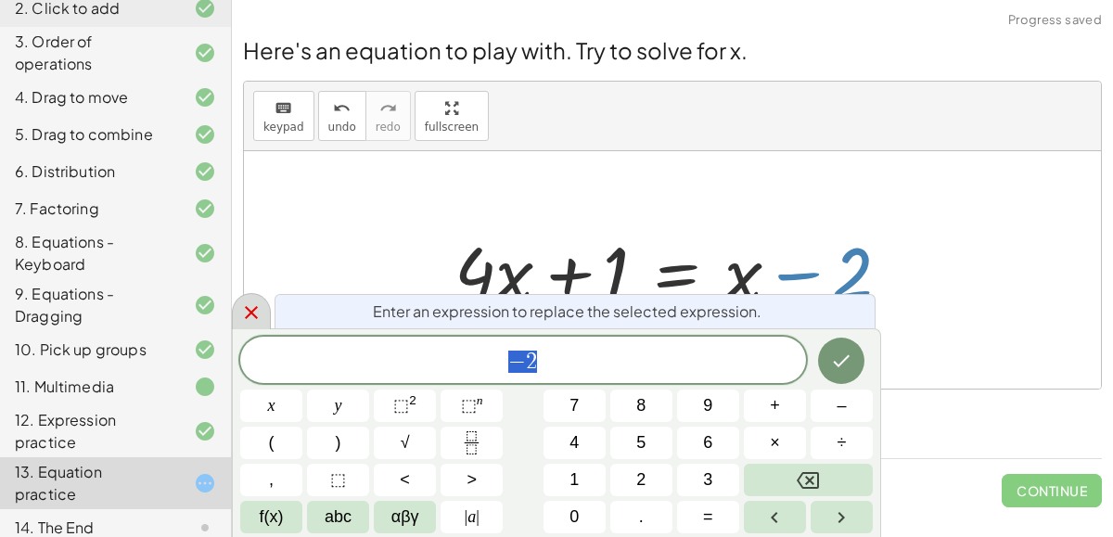
click at [236, 312] on div at bounding box center [251, 311] width 39 height 36
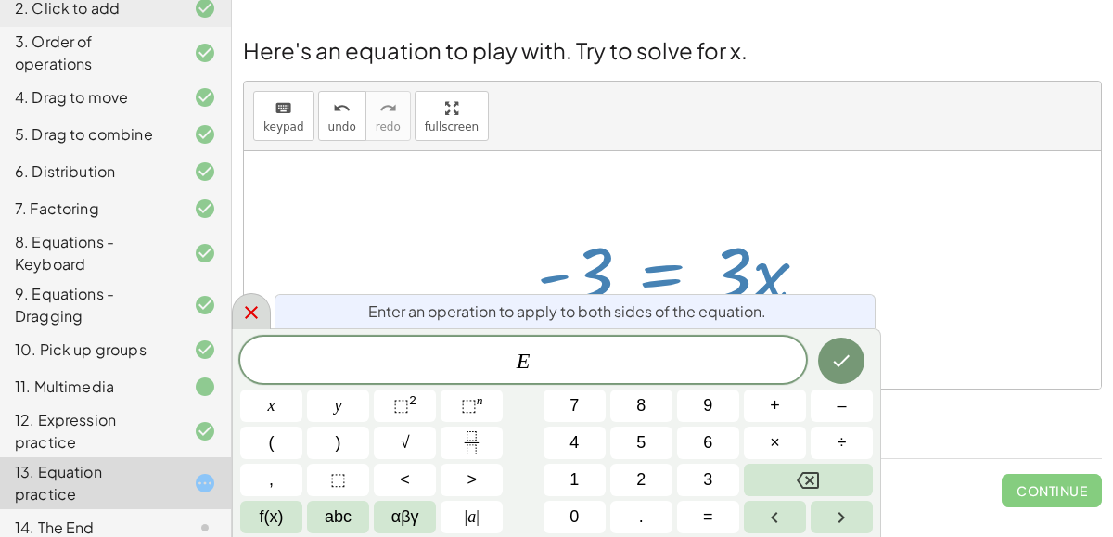
click at [842, 446] on span "÷" at bounding box center [842, 442] width 9 height 25
click at [842, 411] on span "–" at bounding box center [841, 405] width 9 height 25
click at [705, 480] on span "3" at bounding box center [707, 479] width 9 height 25
click at [847, 369] on icon "Done" at bounding box center [841, 361] width 22 height 22
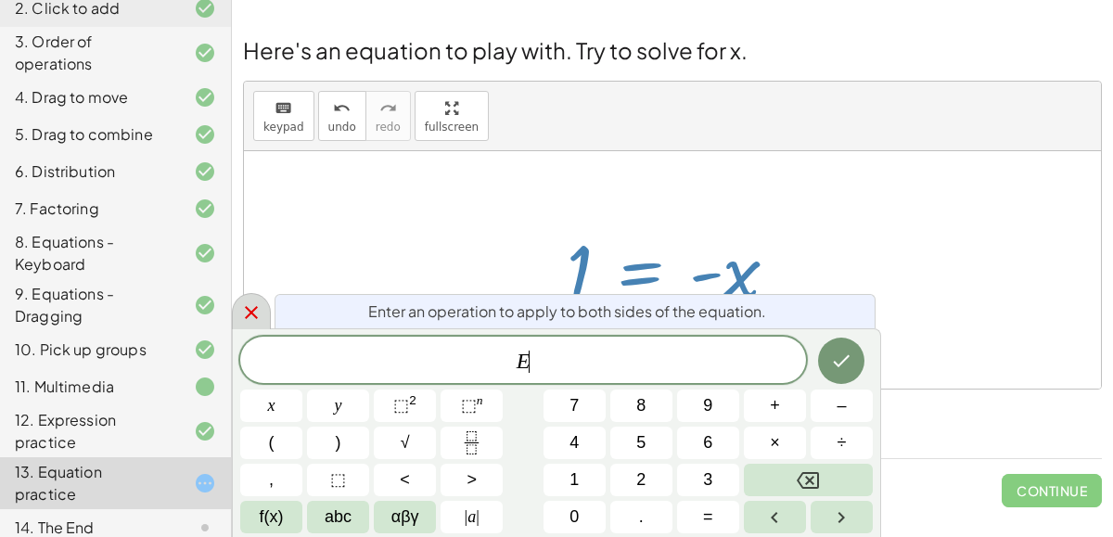
click at [789, 440] on button "×" at bounding box center [775, 443] width 62 height 32
click at [849, 405] on button "–" at bounding box center [842, 406] width 62 height 32
click at [589, 479] on button "1" at bounding box center [574, 480] width 62 height 32
click at [858, 351] on button "Done" at bounding box center [841, 361] width 46 height 46
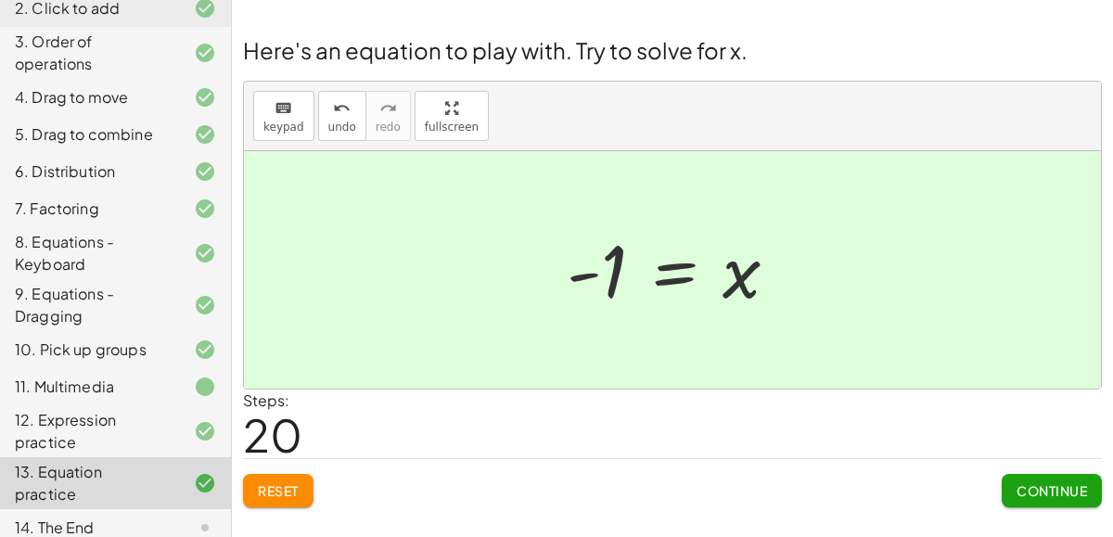
click at [0, 405] on div "10. Pick up groups" at bounding box center [115, 431] width 231 height 52
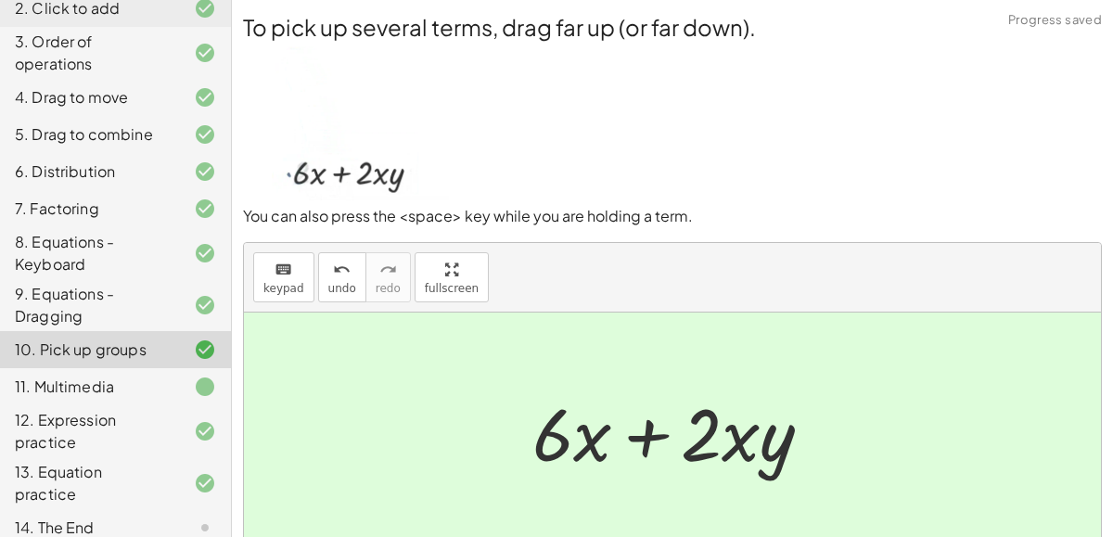
click at [80, 490] on div "13. Equation practice" at bounding box center [115, 483] width 231 height 52
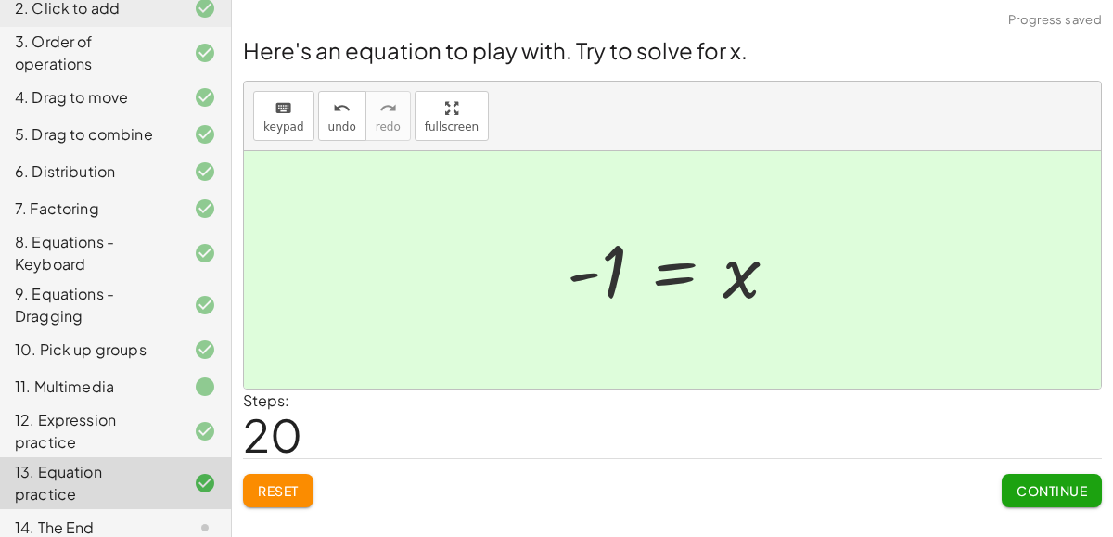
click at [48, 383] on div "11. Multimedia" at bounding box center [89, 387] width 149 height 22
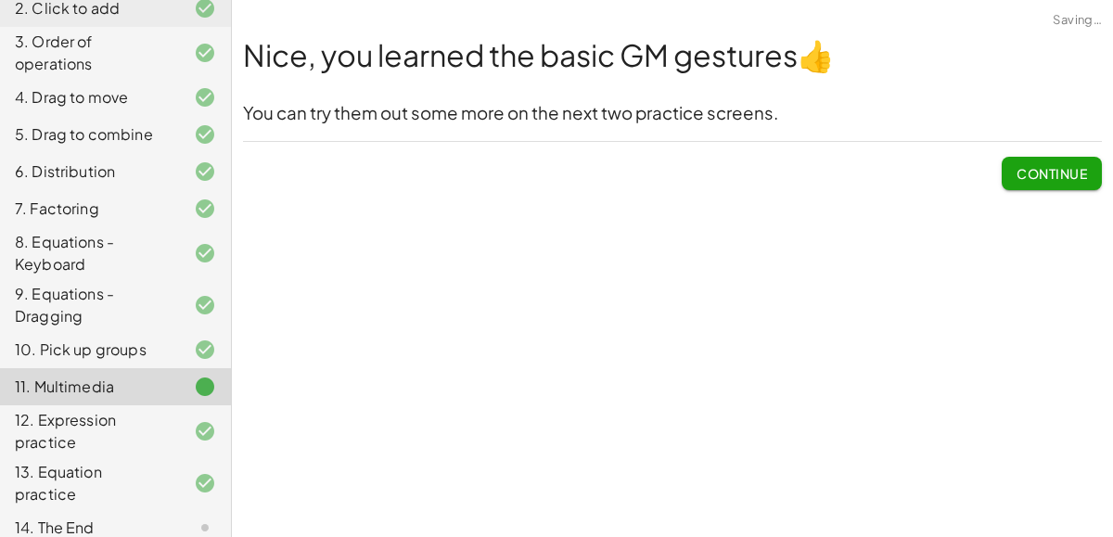
click at [104, 517] on div "14. The End" at bounding box center [89, 528] width 149 height 22
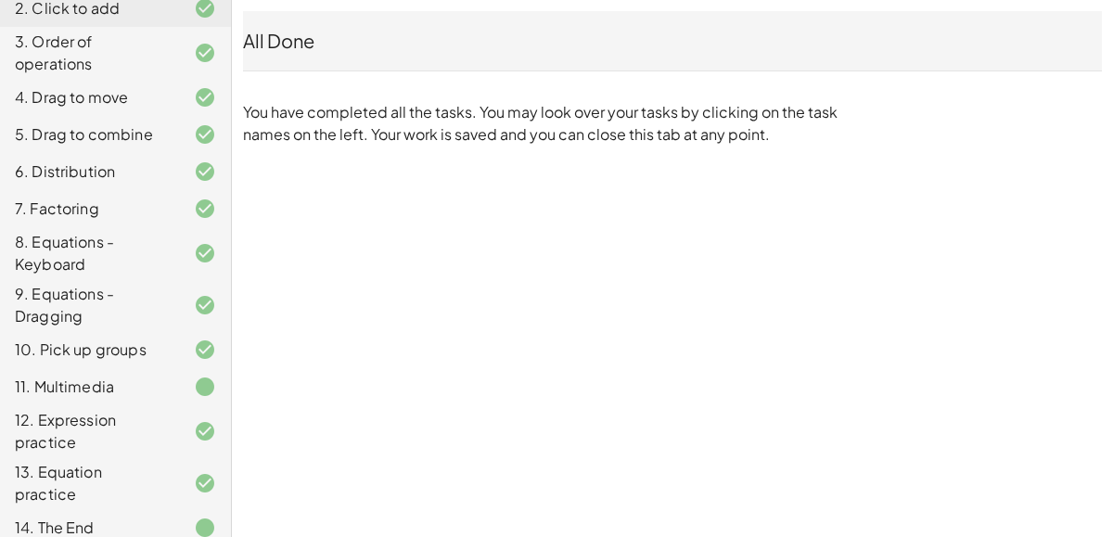
click at [81, 478] on div "13. Equation practice" at bounding box center [89, 483] width 149 height 45
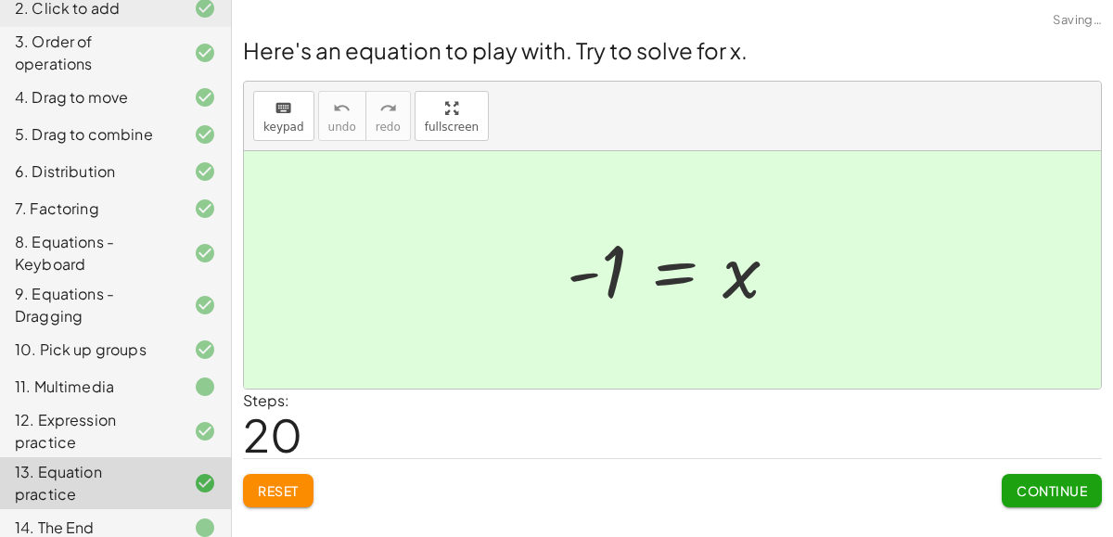
click at [80, 464] on div "13. Equation practice" at bounding box center [89, 483] width 149 height 45
click at [1032, 497] on button "Continue" at bounding box center [1052, 490] width 100 height 33
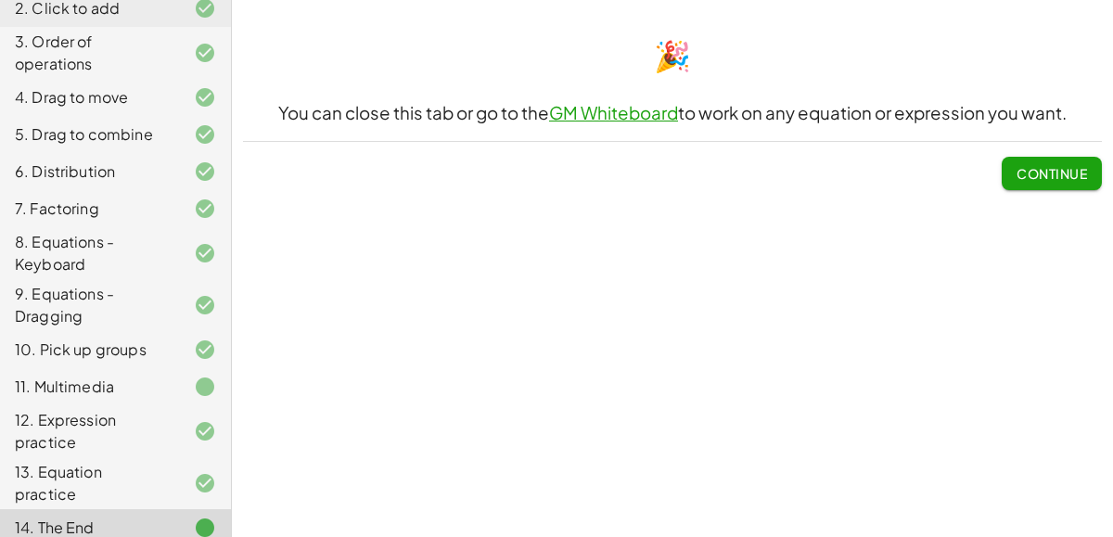
click at [1039, 186] on button "Continue" at bounding box center [1052, 173] width 100 height 33
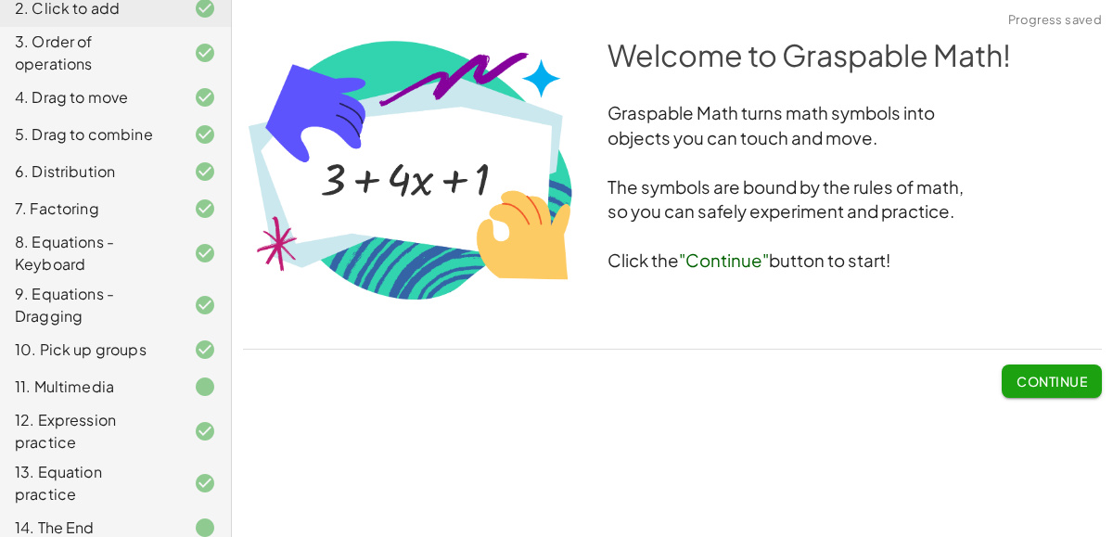
click at [1066, 392] on button "Continue" at bounding box center [1052, 380] width 100 height 33
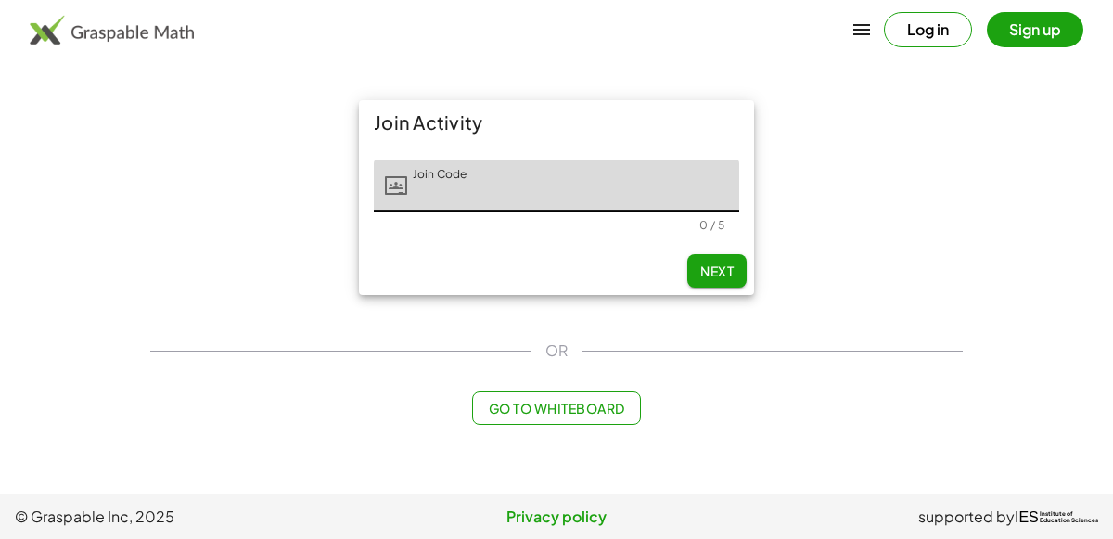
click at [595, 198] on input "Join Code" at bounding box center [573, 186] width 332 height 52
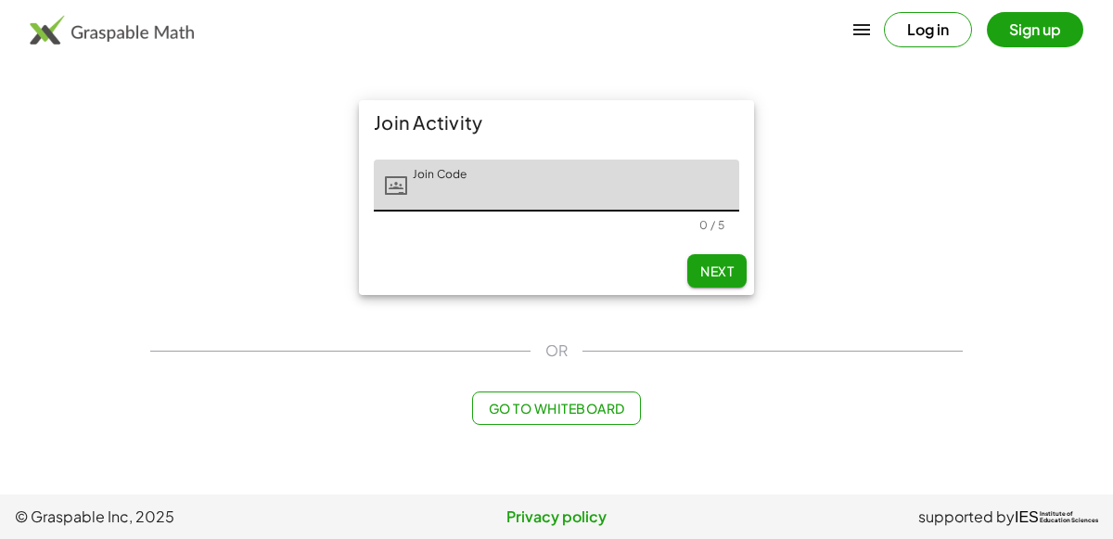
click at [595, 198] on input "Join Code" at bounding box center [573, 186] width 332 height 52
type input "*****"
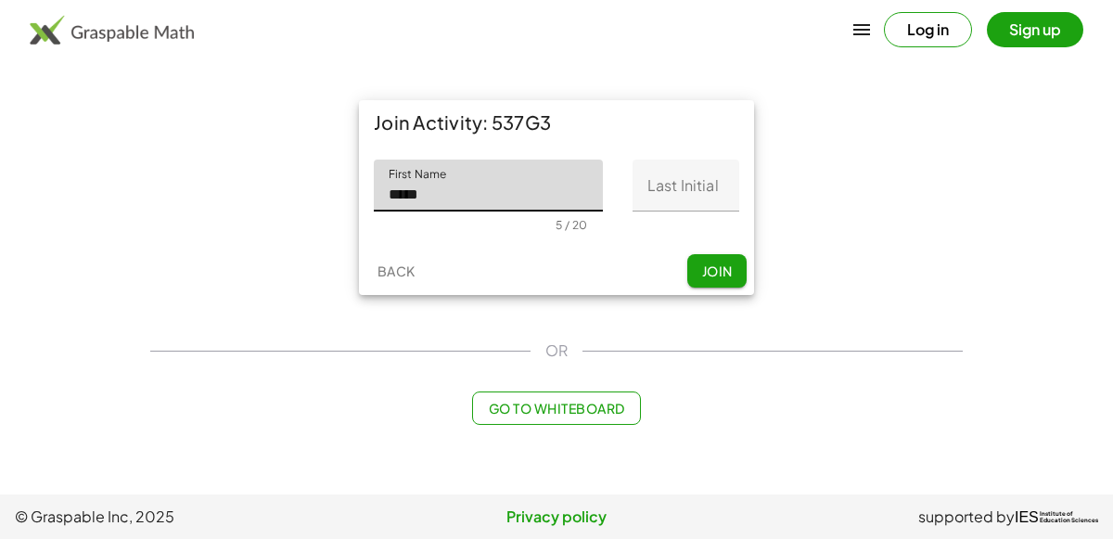
type input "*****"
click at [686, 186] on input "Last Initial" at bounding box center [686, 186] width 107 height 52
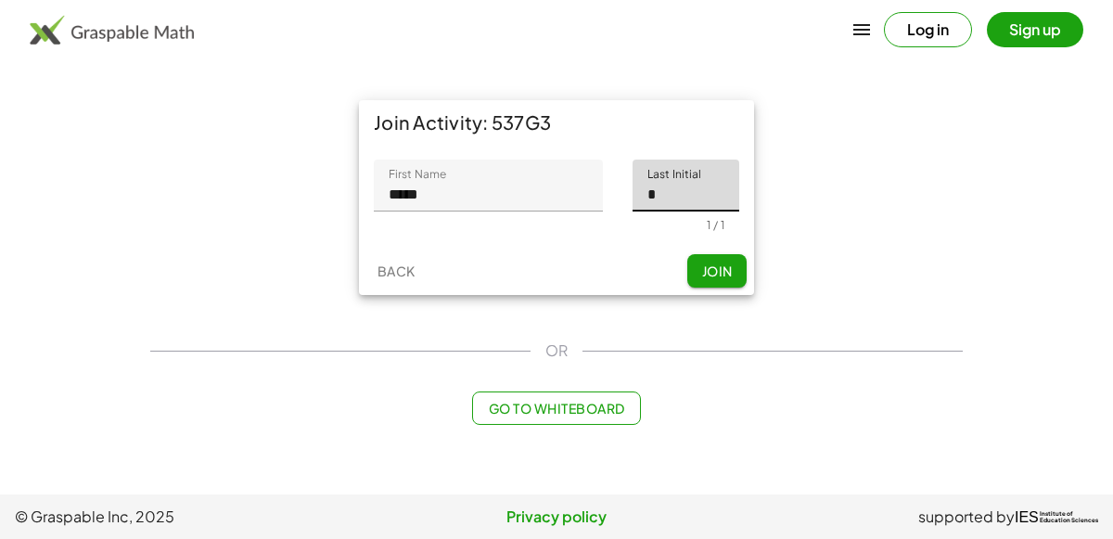
type input "*"
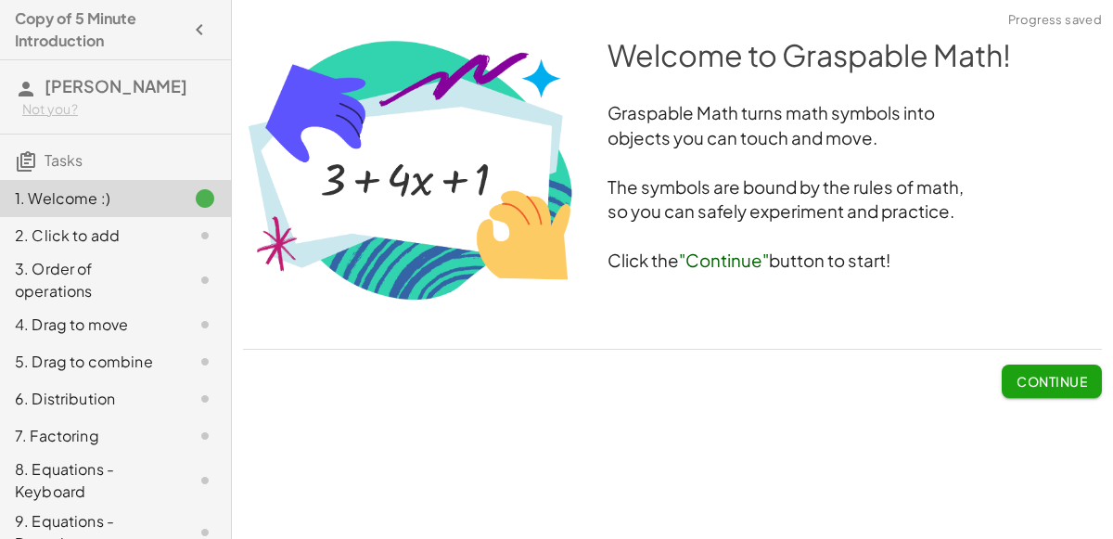
scroll to position [225, 0]
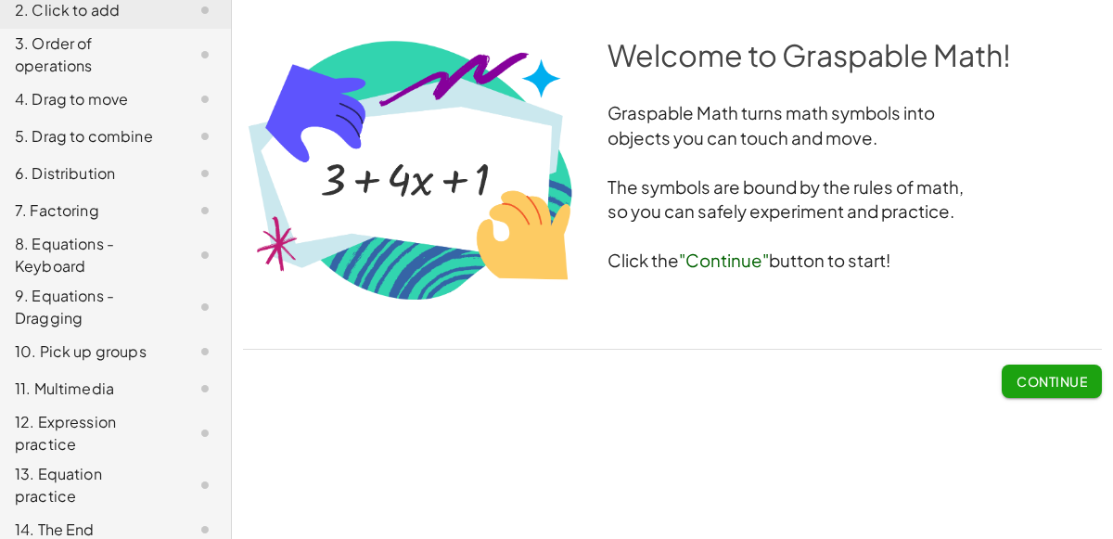
click at [179, 511] on div "14. The End" at bounding box center [115, 529] width 231 height 37
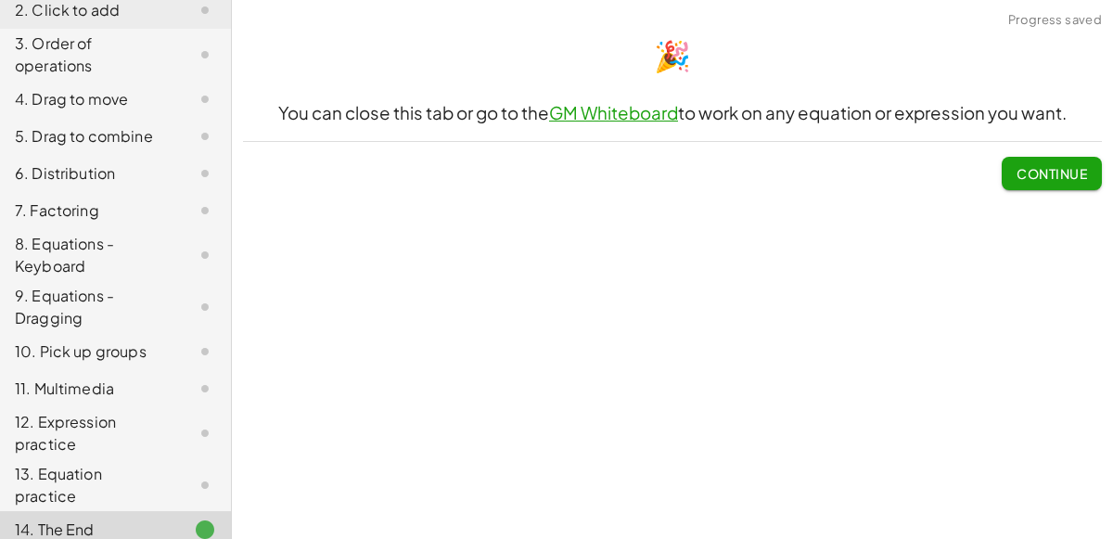
click at [194, 479] on icon at bounding box center [205, 485] width 22 height 22
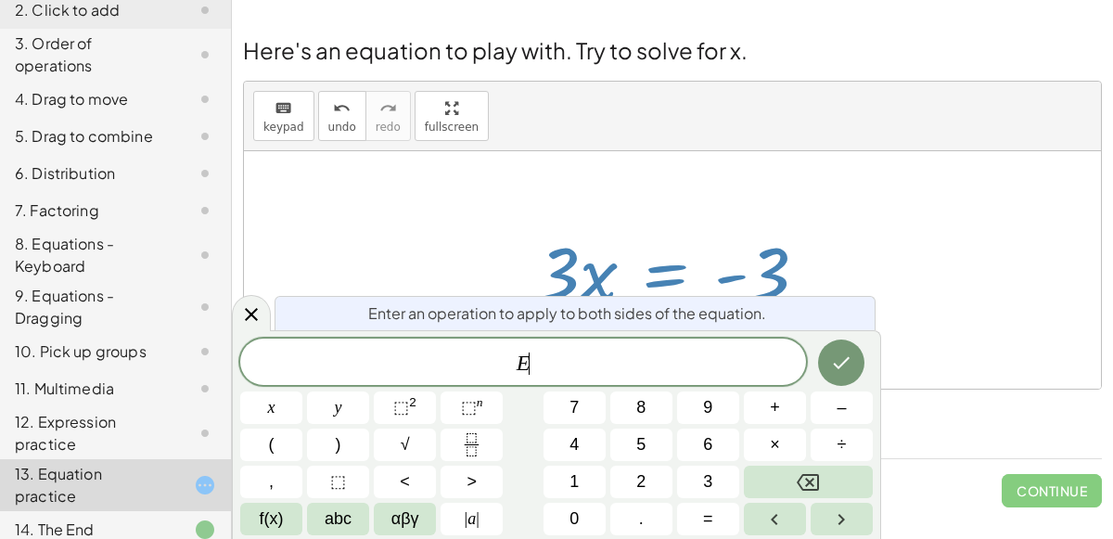
click at [854, 448] on button "÷" at bounding box center [842, 444] width 62 height 32
click at [708, 482] on span "3" at bounding box center [707, 481] width 9 height 25
click at [834, 372] on icon "Done" at bounding box center [841, 363] width 22 height 22
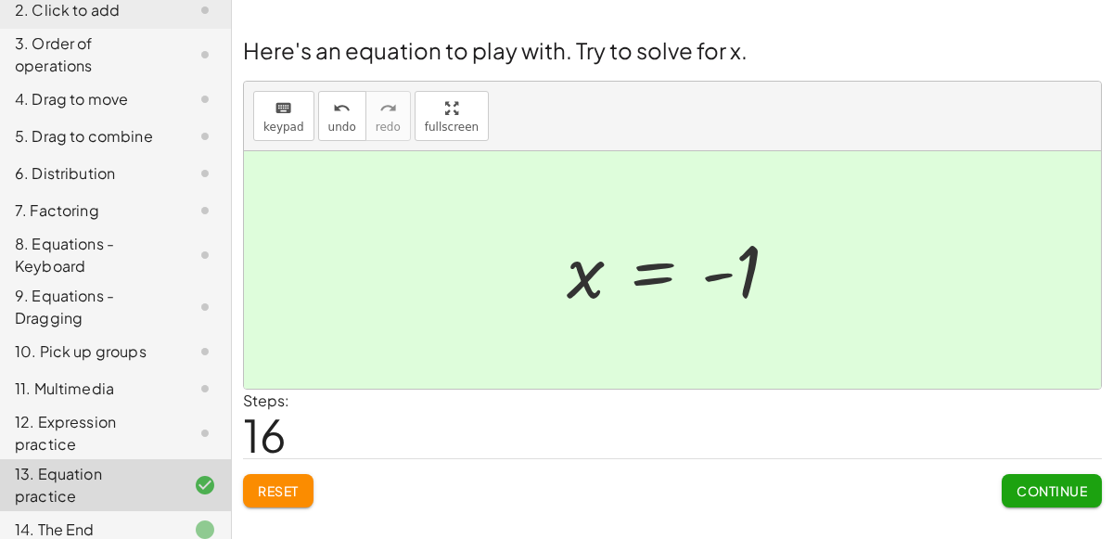
click at [1030, 488] on span "Continue" at bounding box center [1052, 490] width 70 height 17
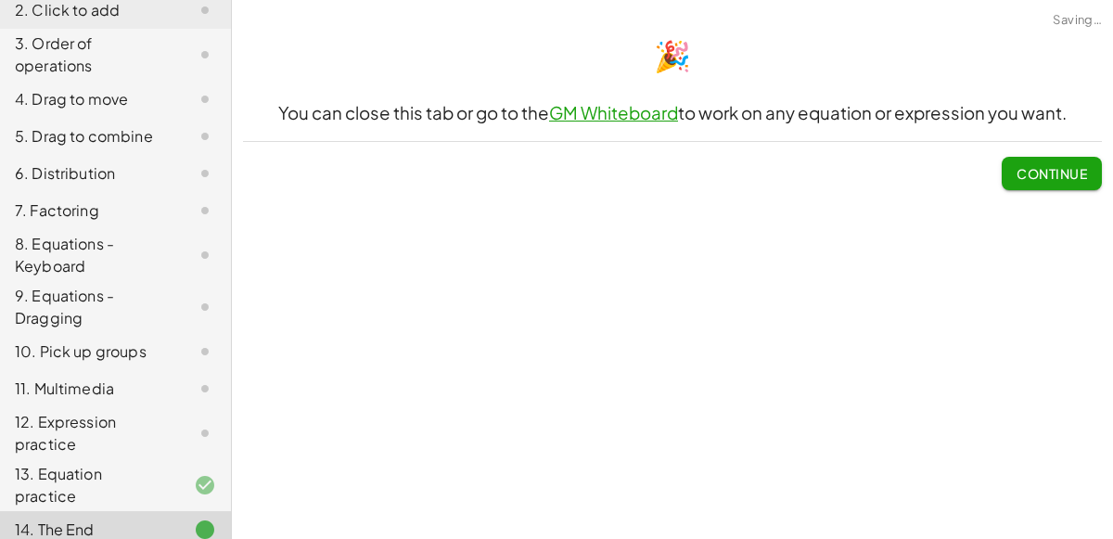
click at [1021, 494] on div "Welcome to Graspable Math! Graspable Math turns math symbols into objects you c…" at bounding box center [672, 269] width 881 height 539
click at [1056, 186] on button "Continue" at bounding box center [1052, 173] width 100 height 33
